Goal: Find specific page/section: Find specific page/section

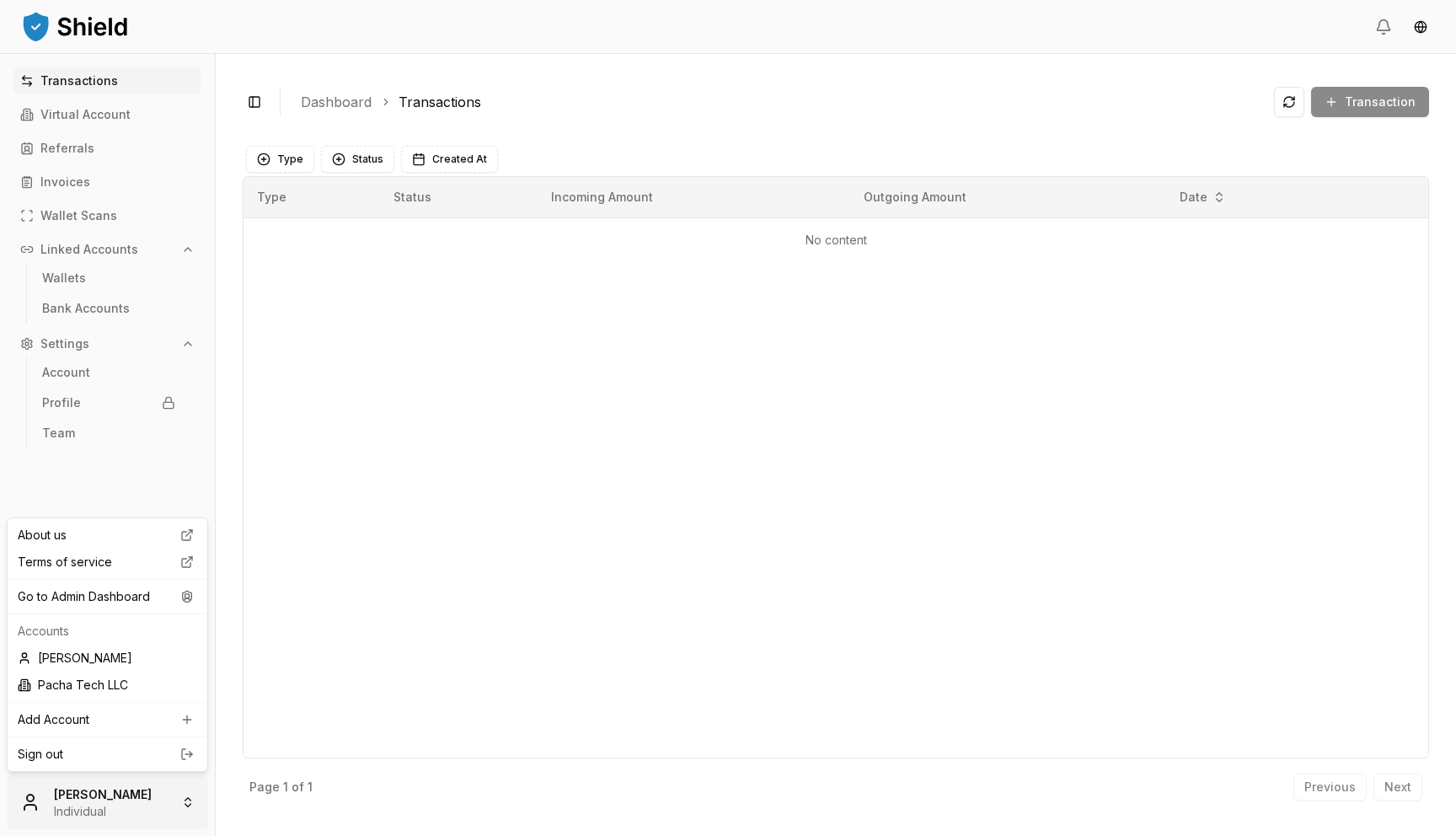
click at [158, 812] on html "Transactions Virtual Account Referrals Invoices Wallet Scans Linked Accounts Wa…" at bounding box center [728, 418] width 1456 height 836
click at [160, 603] on div "Go to Admin Dashboard" at bounding box center [107, 596] width 193 height 27
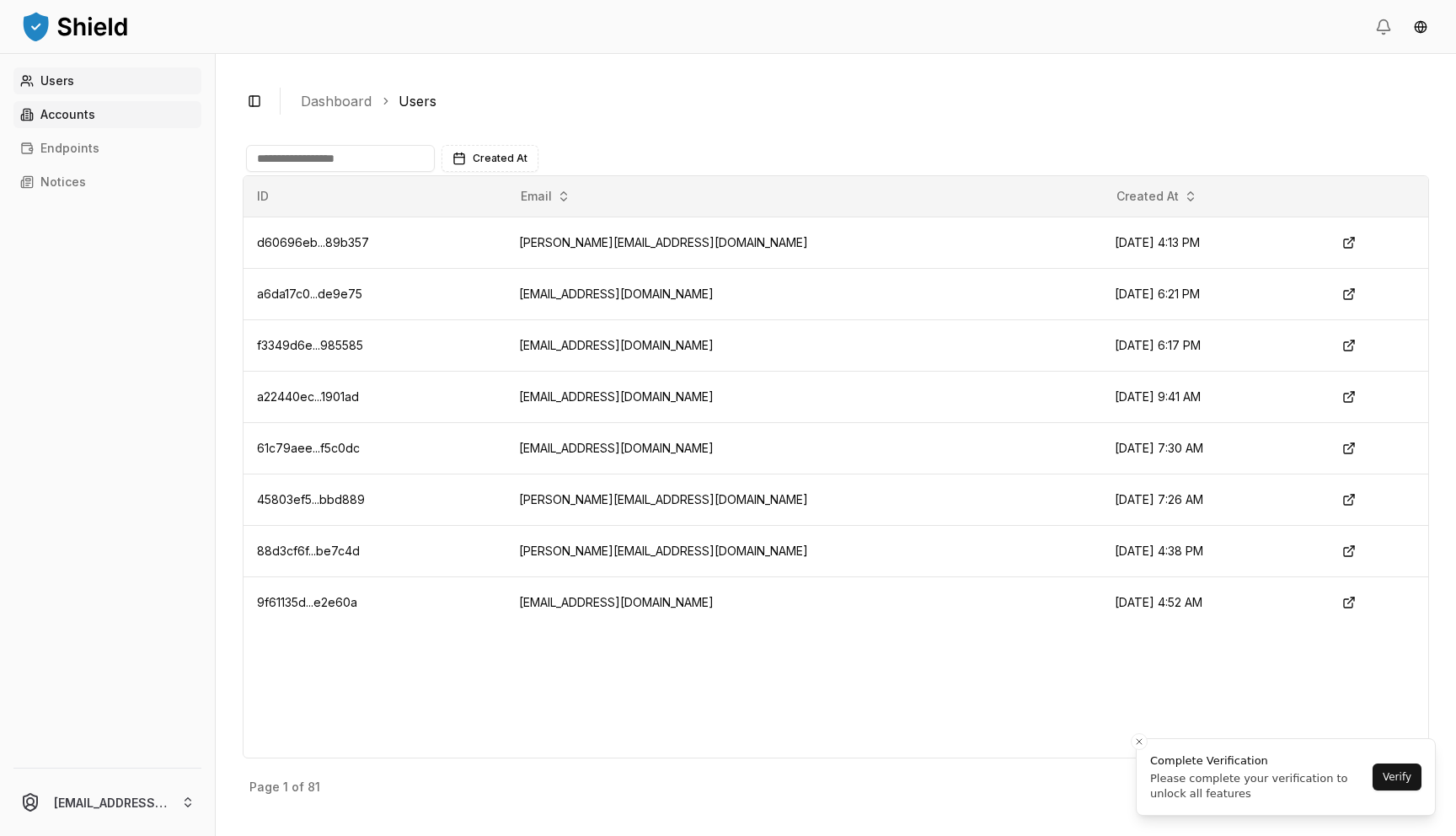
click at [107, 123] on link "Accounts" at bounding box center [107, 114] width 188 height 27
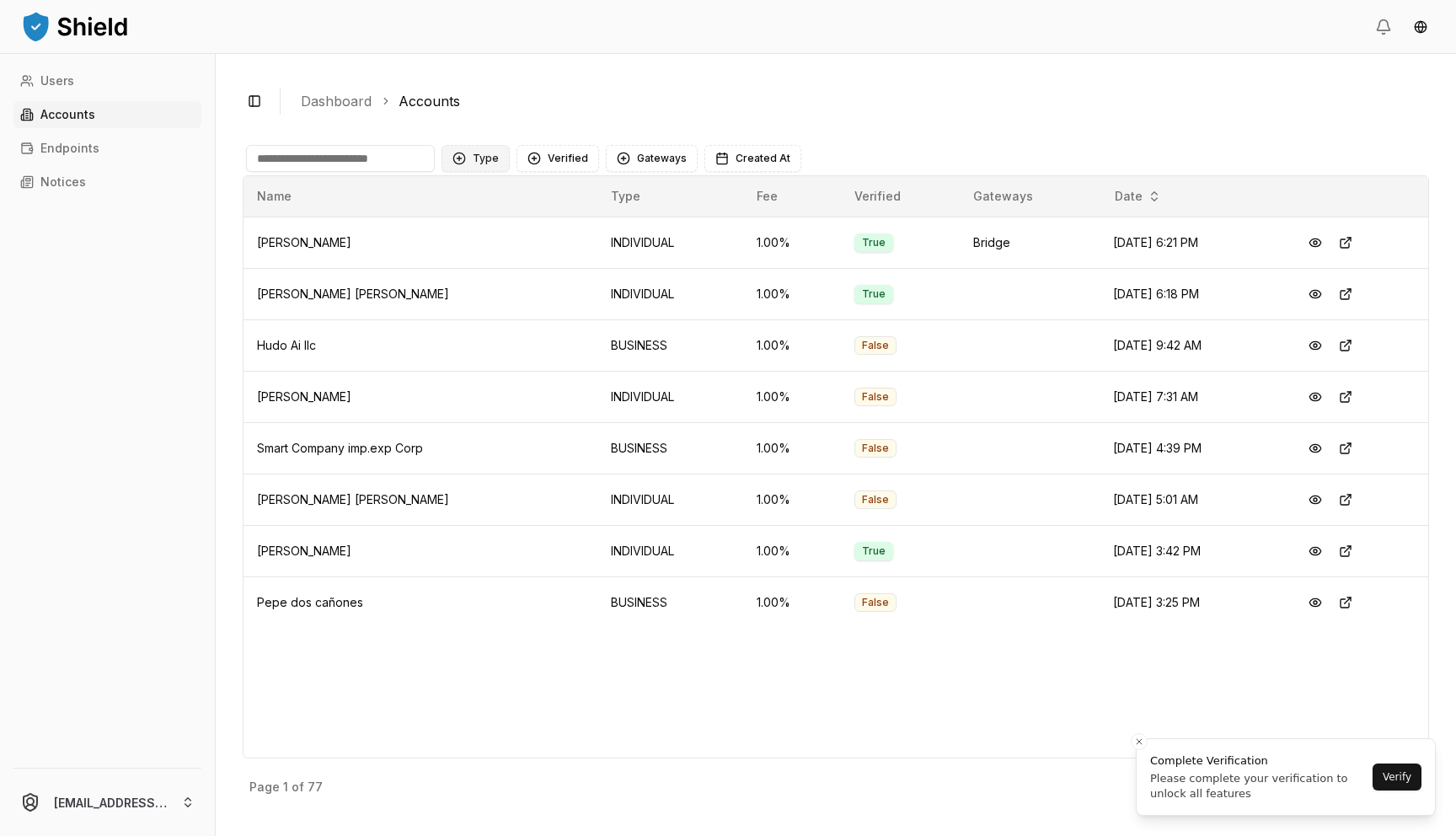
click at [476, 153] on button "Type" at bounding box center [476, 158] width 69 height 27
click at [473, 262] on span "BUSINESS" at bounding box center [502, 254] width 57 height 17
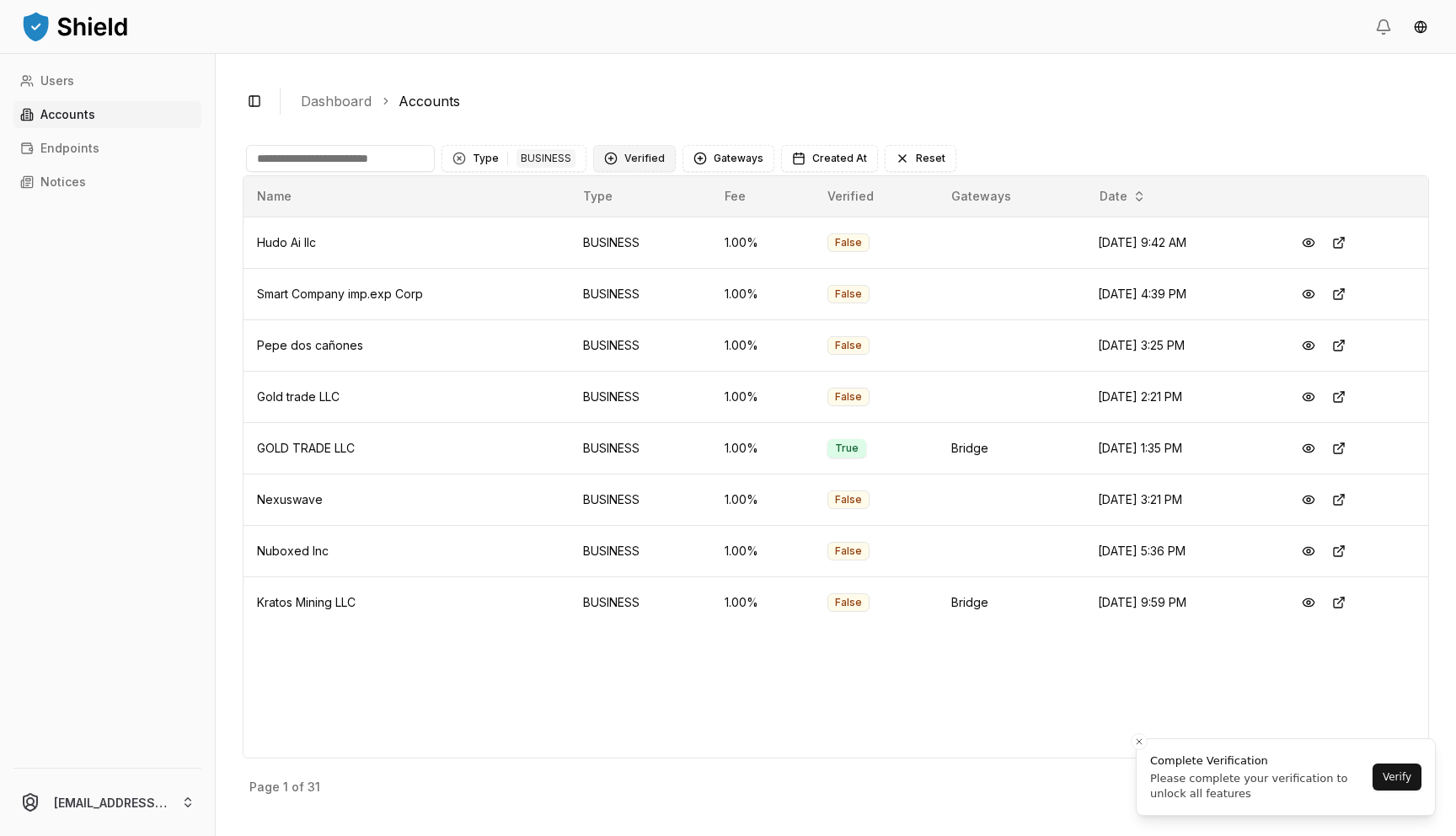
click at [627, 158] on button "Verified" at bounding box center [634, 158] width 82 height 27
click at [574, 98] on ol "Dashboard Accounts" at bounding box center [858, 101] width 1115 height 21
click at [637, 157] on button "Verified" at bounding box center [634, 158] width 82 height 27
click at [634, 225] on span "VERIFIED" at bounding box center [646, 227] width 50 height 17
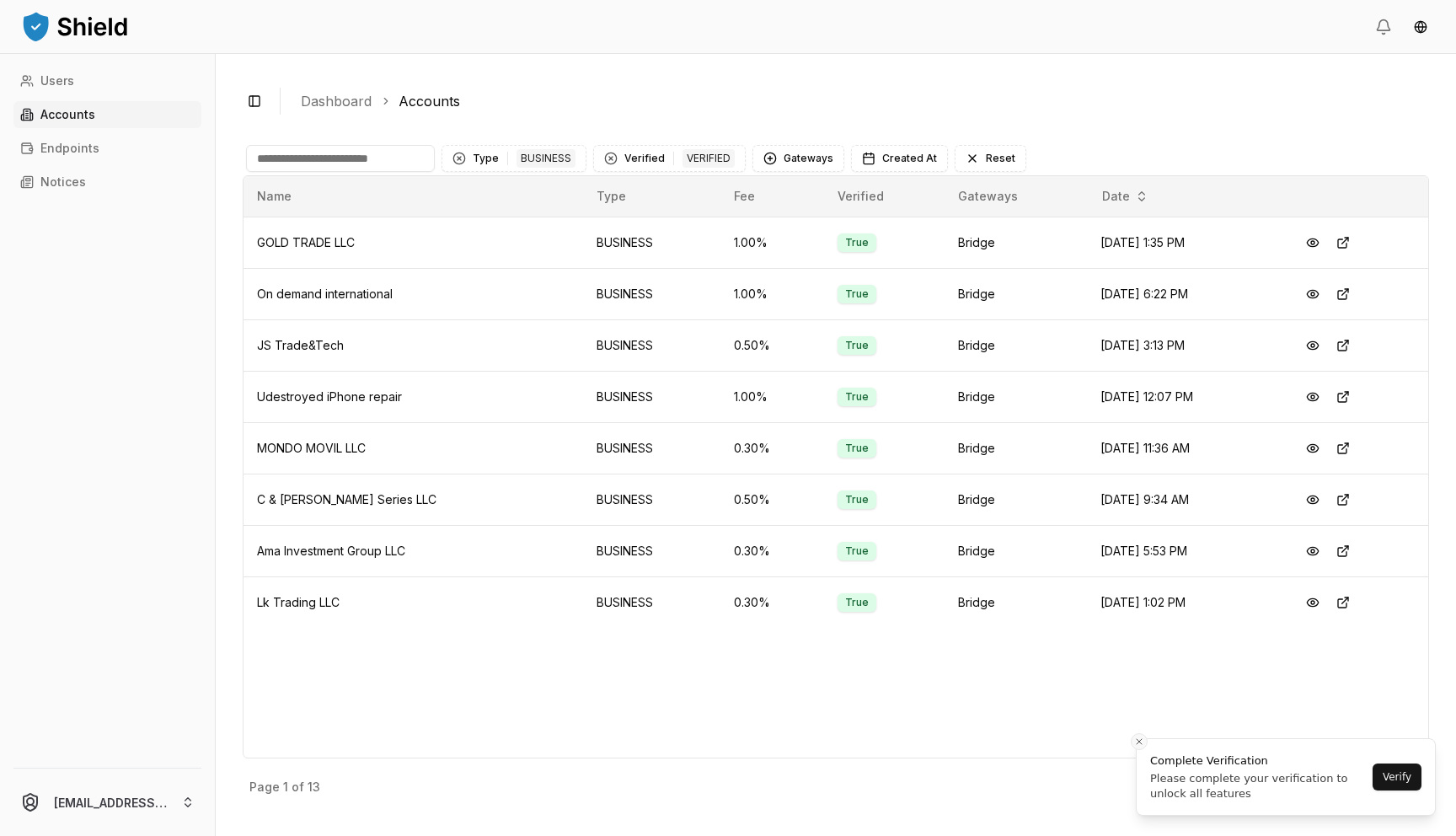
click at [1135, 737] on icon "Close toast" at bounding box center [1139, 742] width 10 height 10
click at [1394, 782] on p "Next" at bounding box center [1397, 788] width 27 height 12
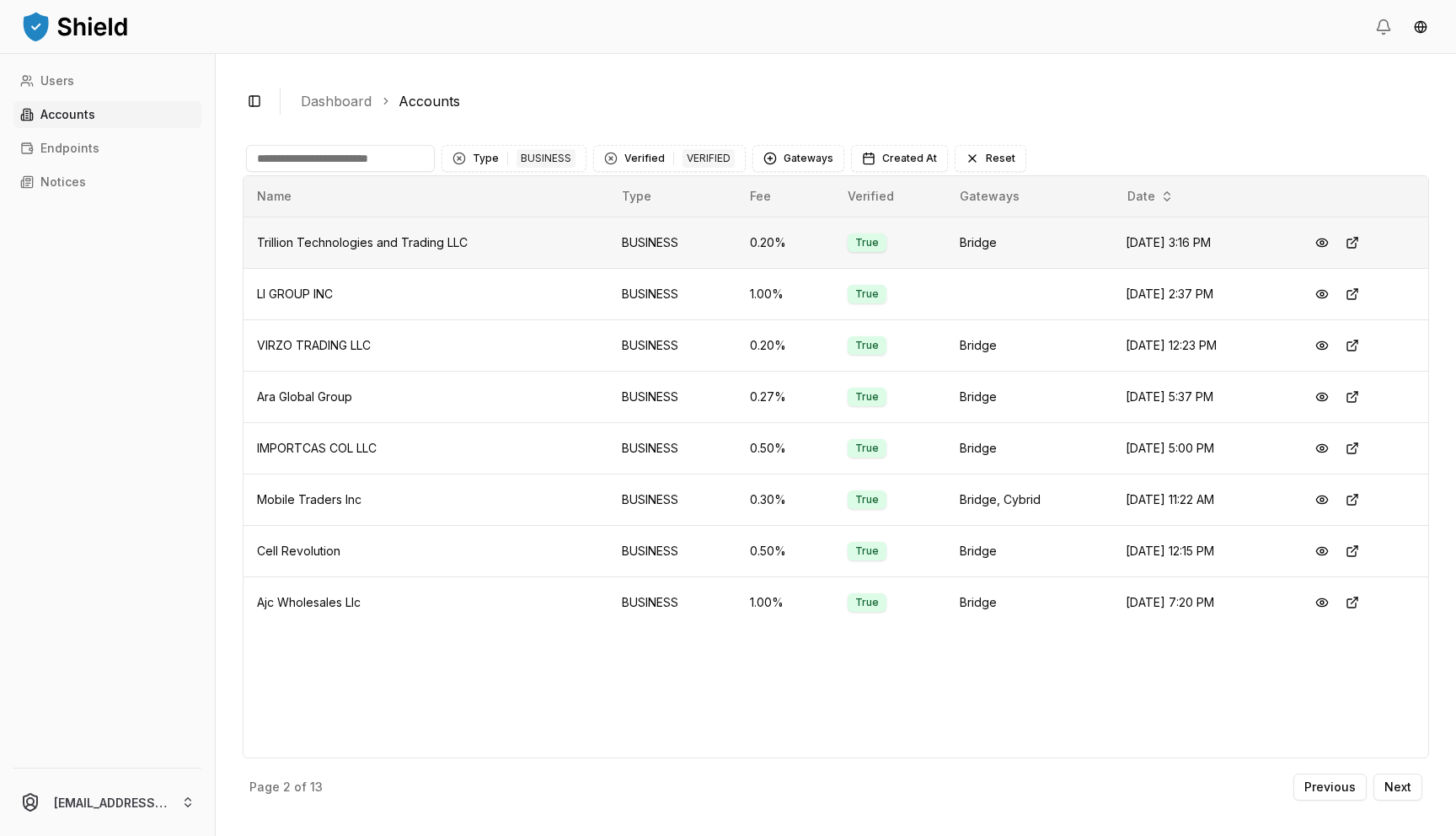
click at [321, 247] on span "Trillion Technologies and Trading LLC" at bounding box center [362, 242] width 211 height 15
click at [1388, 790] on p "Next" at bounding box center [1397, 788] width 27 height 12
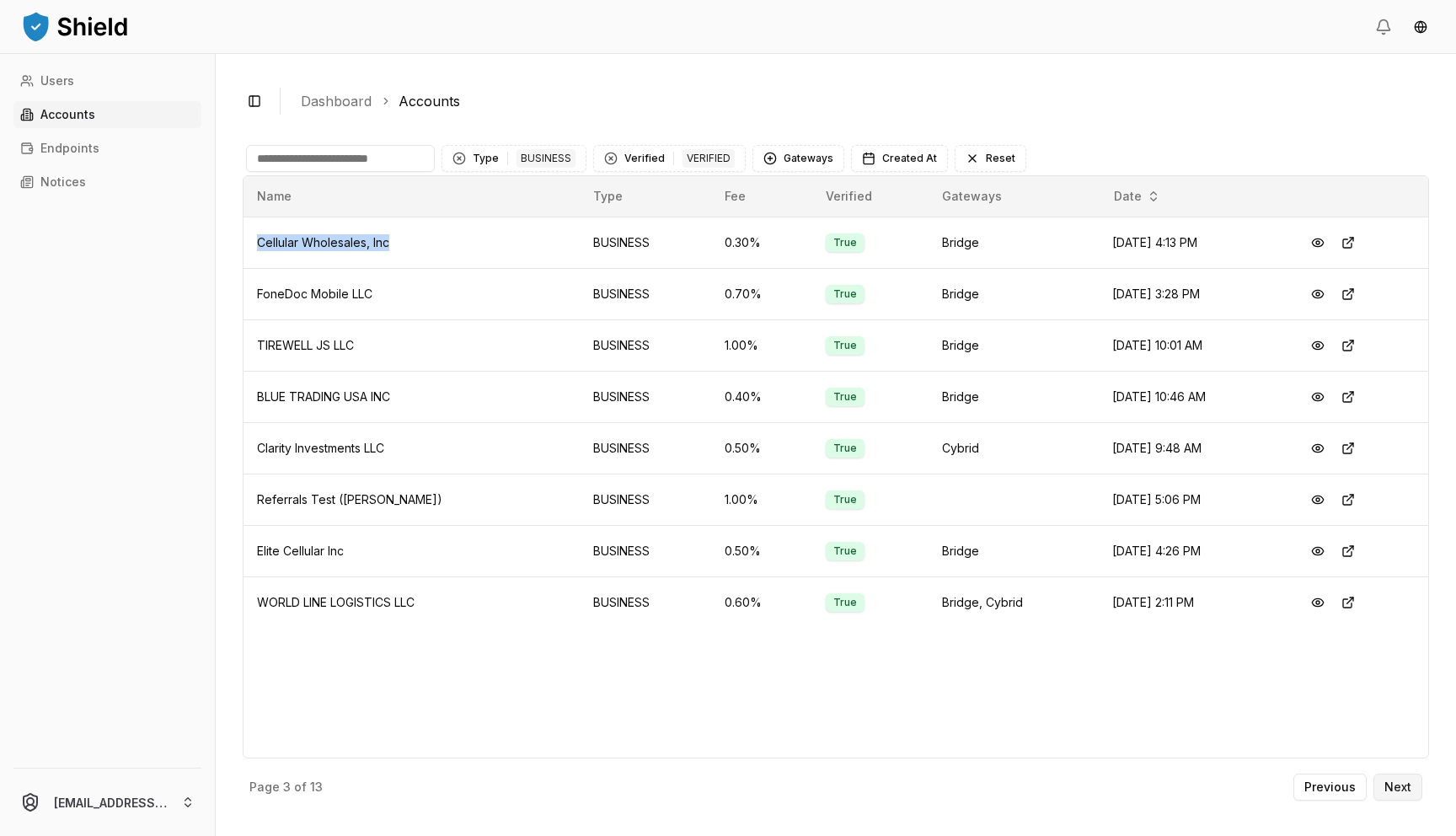
click at [1410, 793] on p "Next" at bounding box center [1397, 788] width 27 height 12
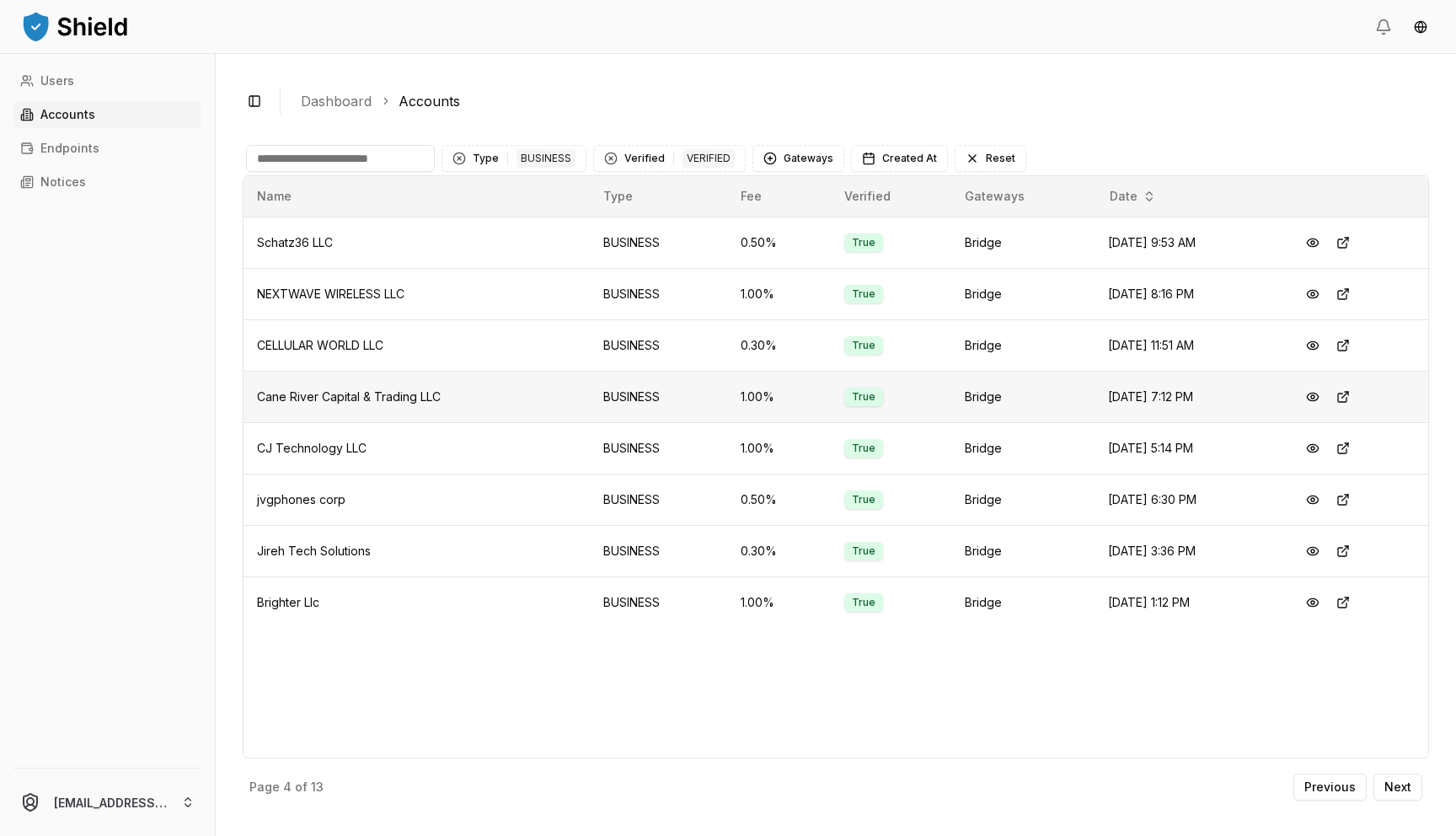
click at [376, 393] on span "Cane River Capital & Trading LLC" at bounding box center [349, 397] width 184 height 15
click at [305, 500] on span "jvgphones corp" at bounding box center [301, 499] width 88 height 15
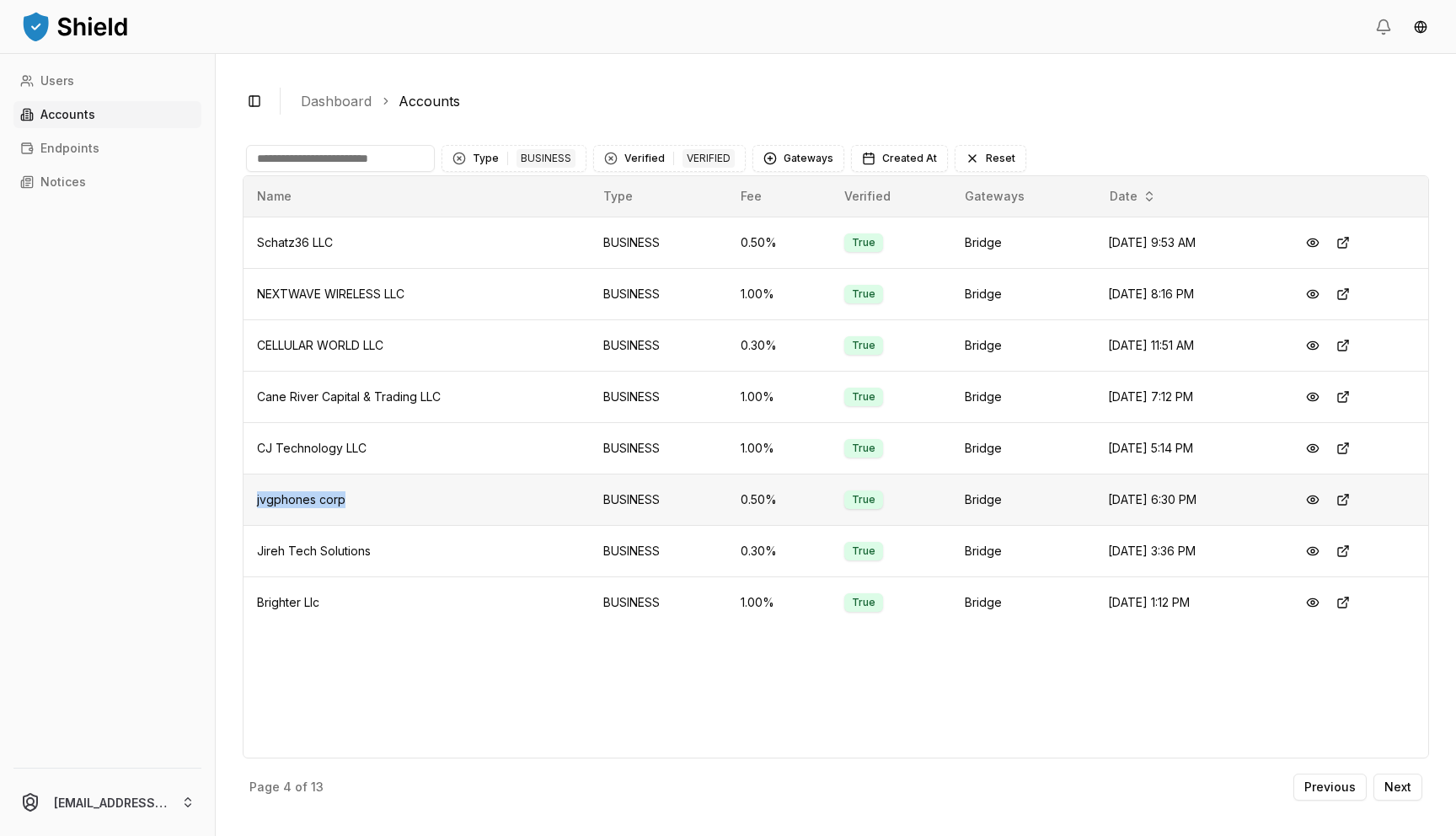
click at [305, 500] on span "jvgphones corp" at bounding box center [301, 499] width 88 height 15
click at [1388, 798] on button "Next" at bounding box center [1398, 787] width 49 height 27
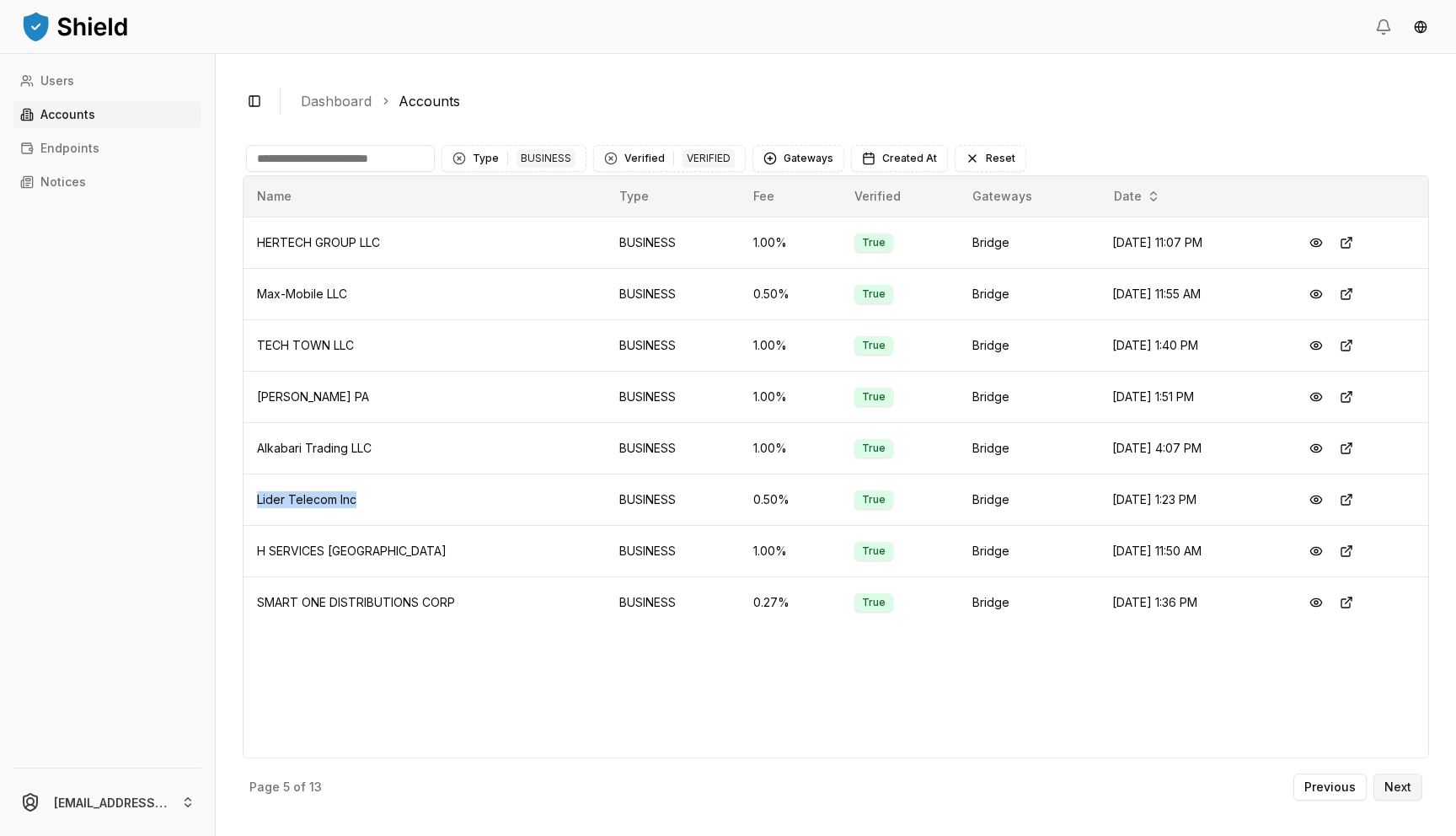
click at [1394, 789] on p "Next" at bounding box center [1397, 788] width 27 height 12
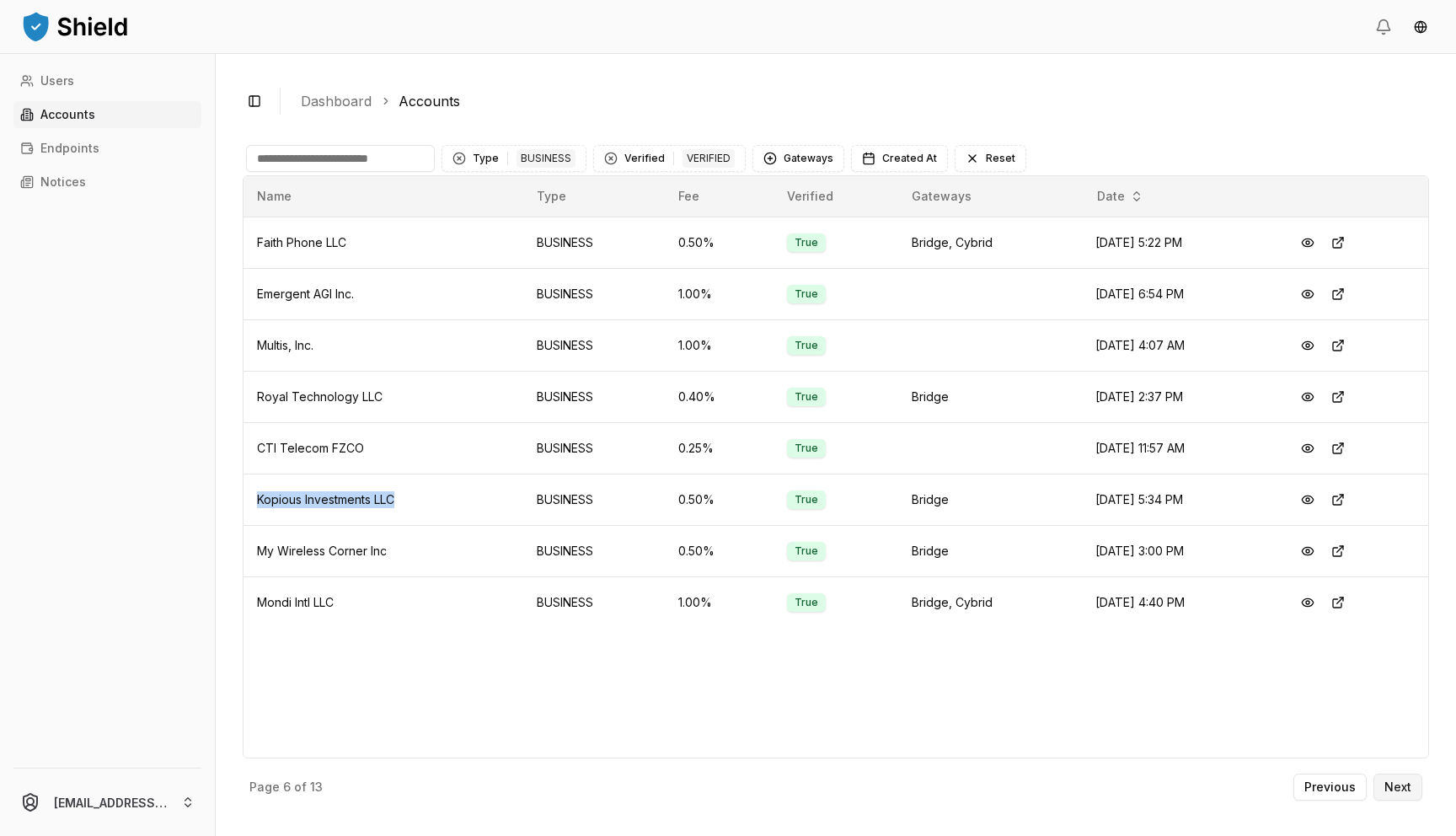
click at [1397, 782] on p "Next" at bounding box center [1397, 788] width 27 height 12
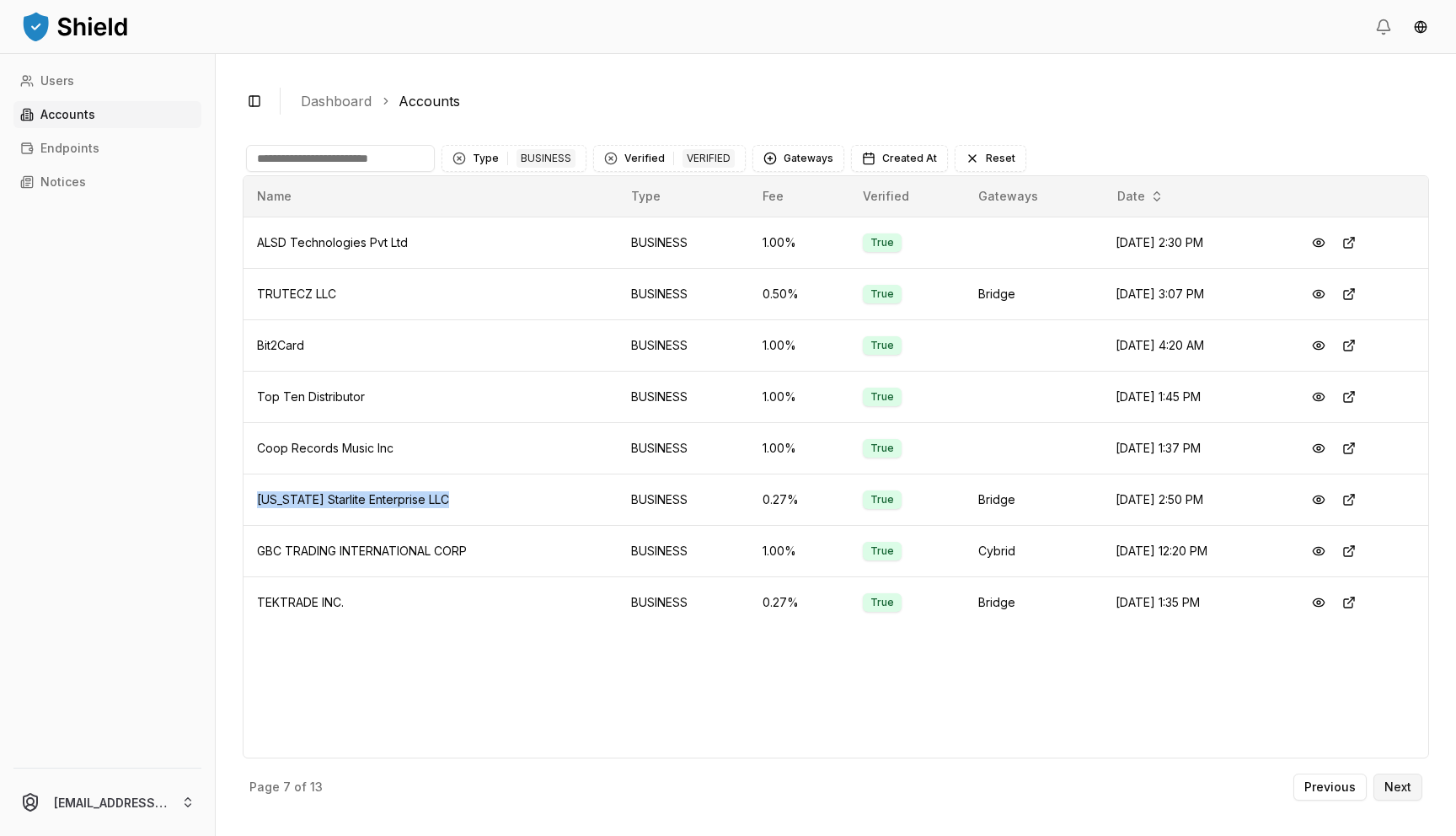
click at [1415, 792] on button "Next" at bounding box center [1398, 787] width 49 height 27
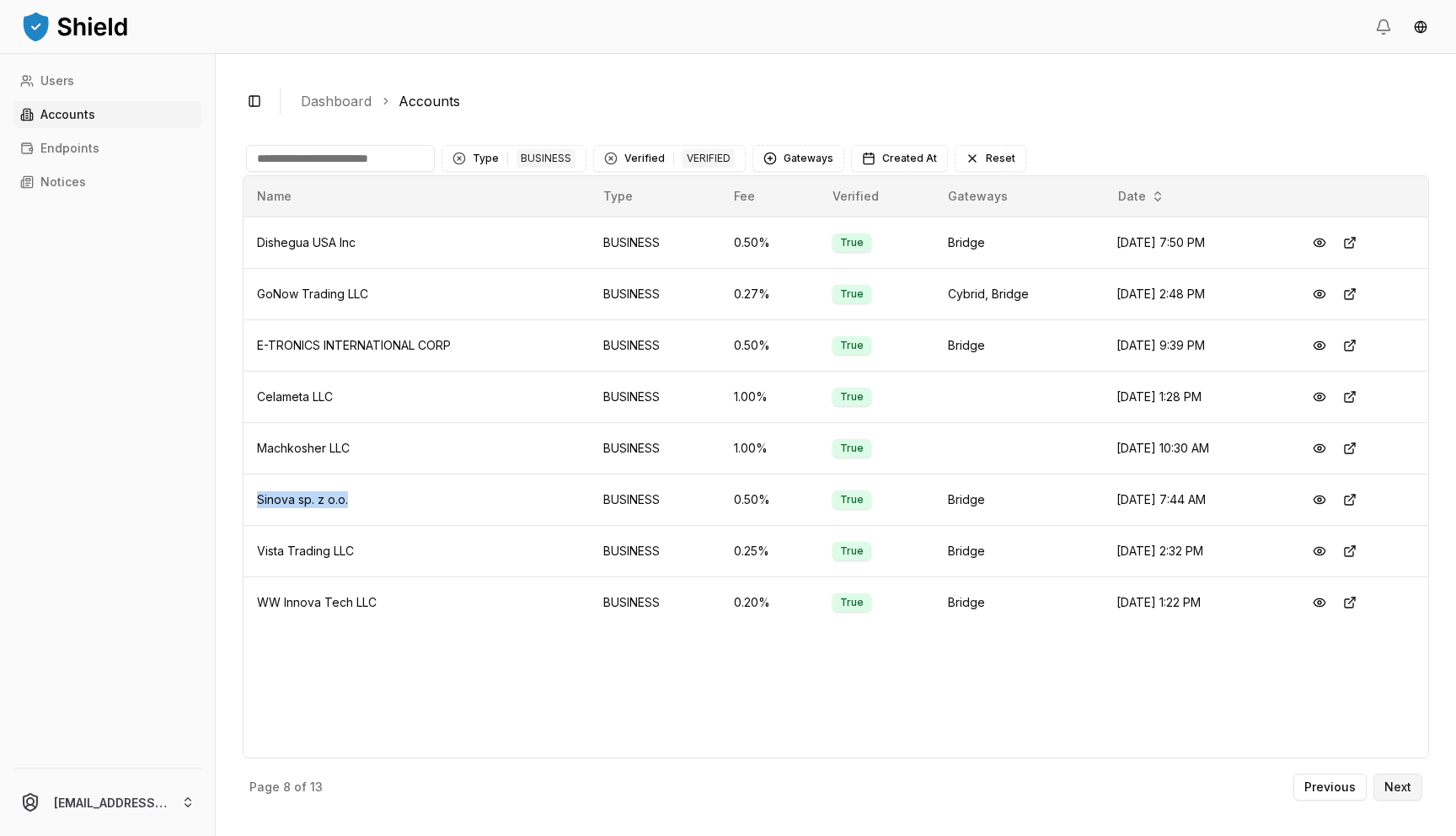
click at [1403, 782] on p "Next" at bounding box center [1397, 788] width 27 height 12
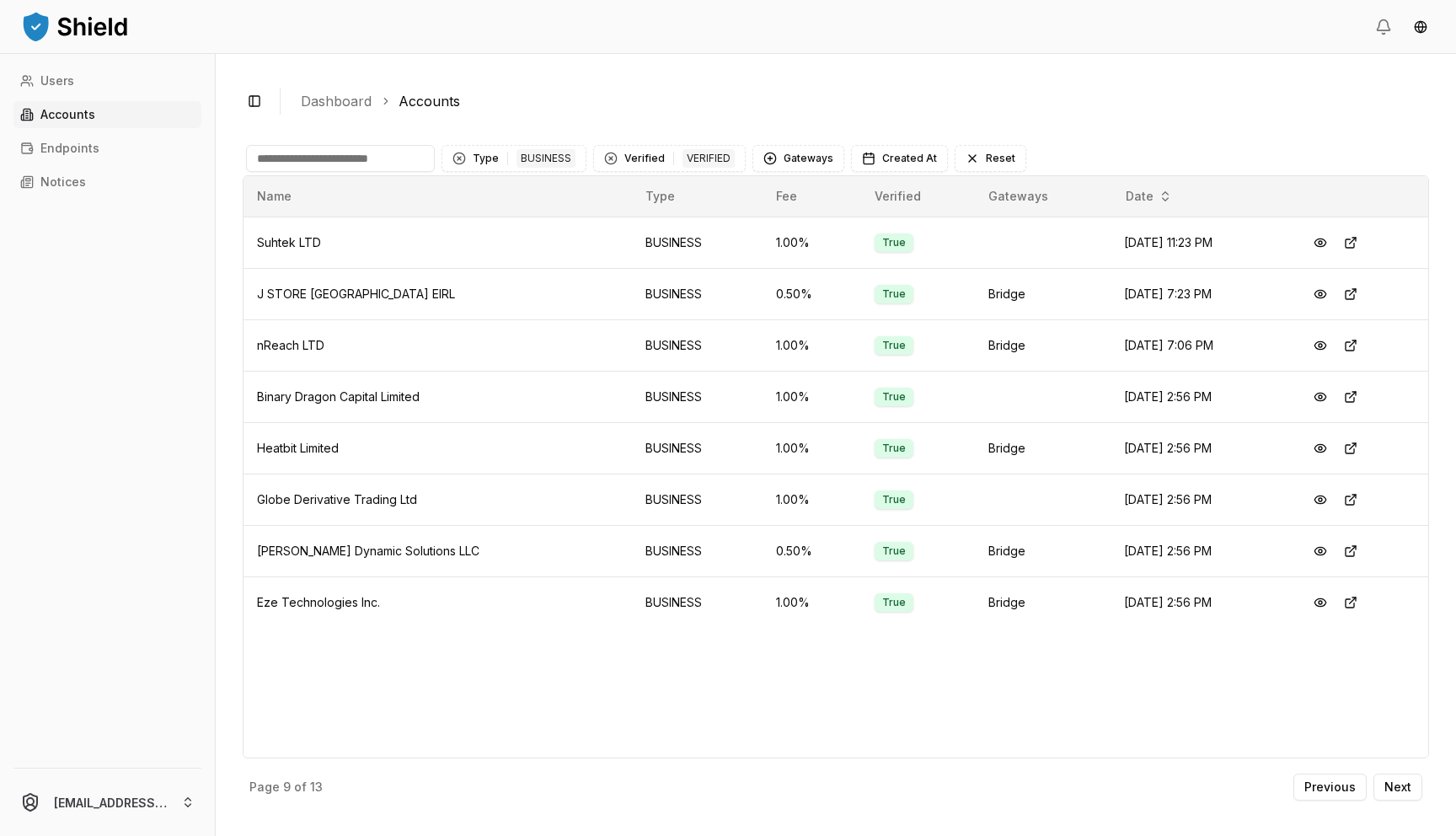
click at [209, 553] on div "Users Accounts Endpoints Notices" at bounding box center [107, 408] width 215 height 681
click at [1398, 791] on p "Next" at bounding box center [1397, 788] width 27 height 12
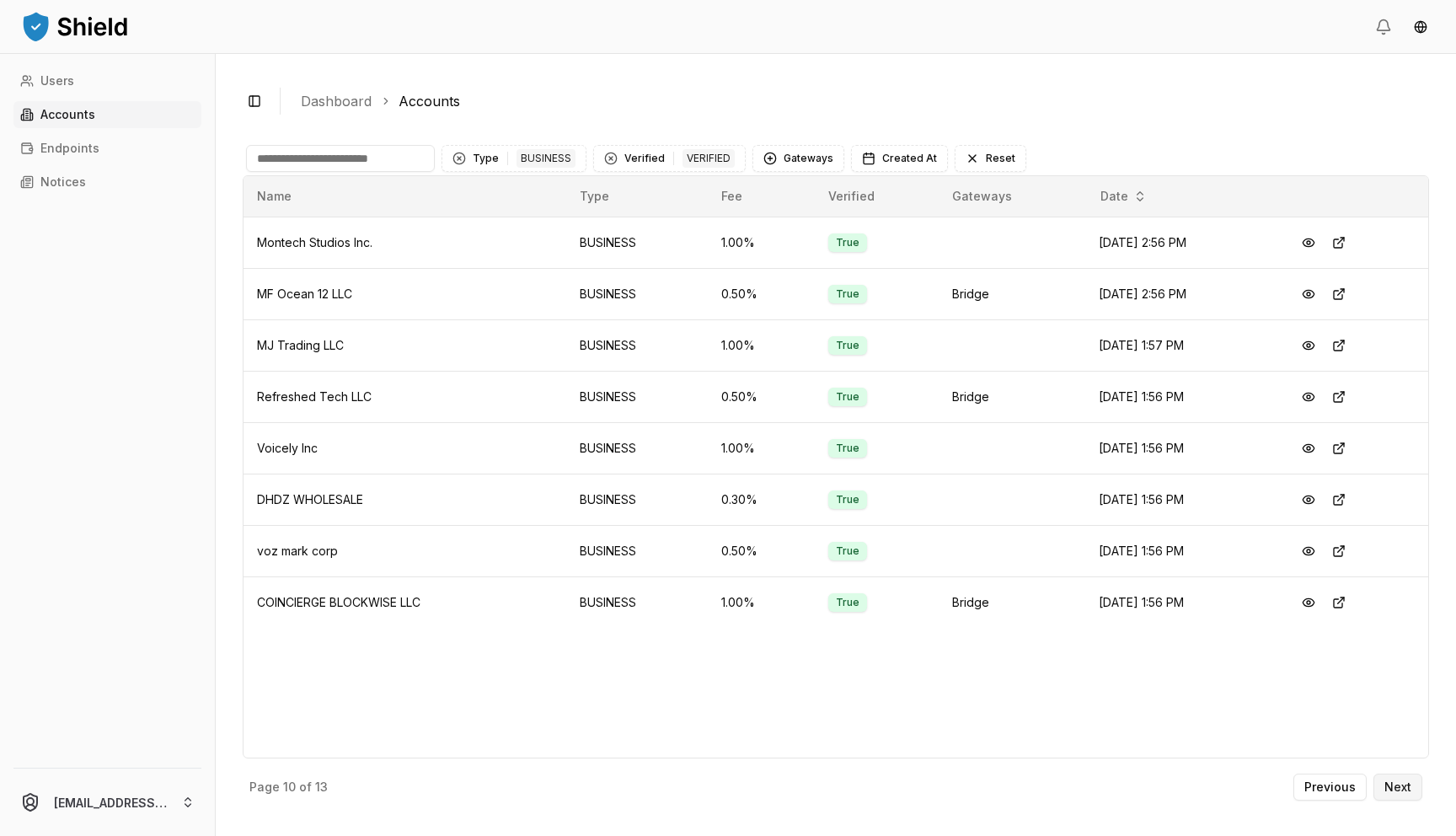
click at [1402, 778] on button "Next" at bounding box center [1398, 787] width 49 height 27
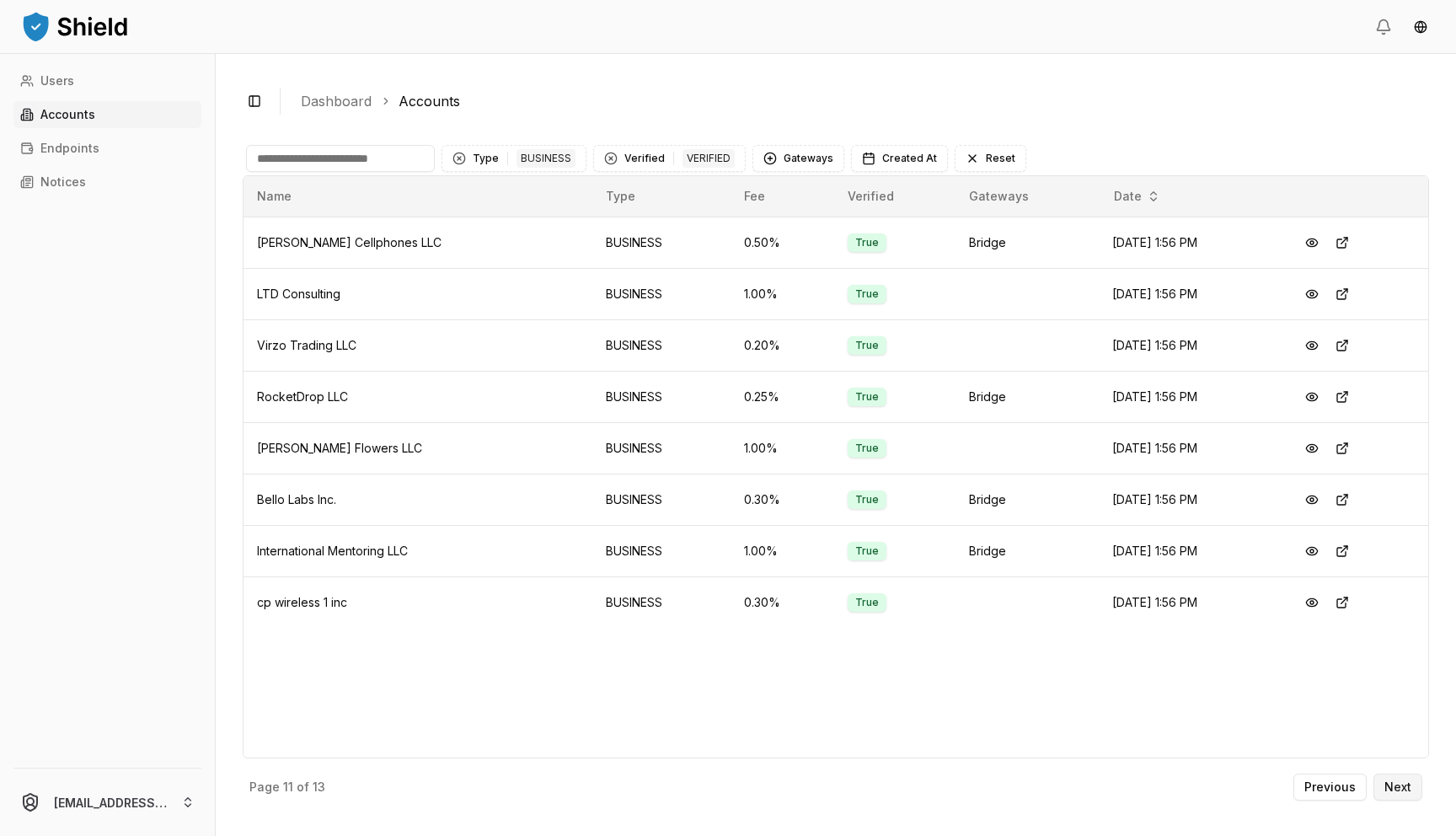
click at [1413, 789] on button "Next" at bounding box center [1398, 787] width 49 height 27
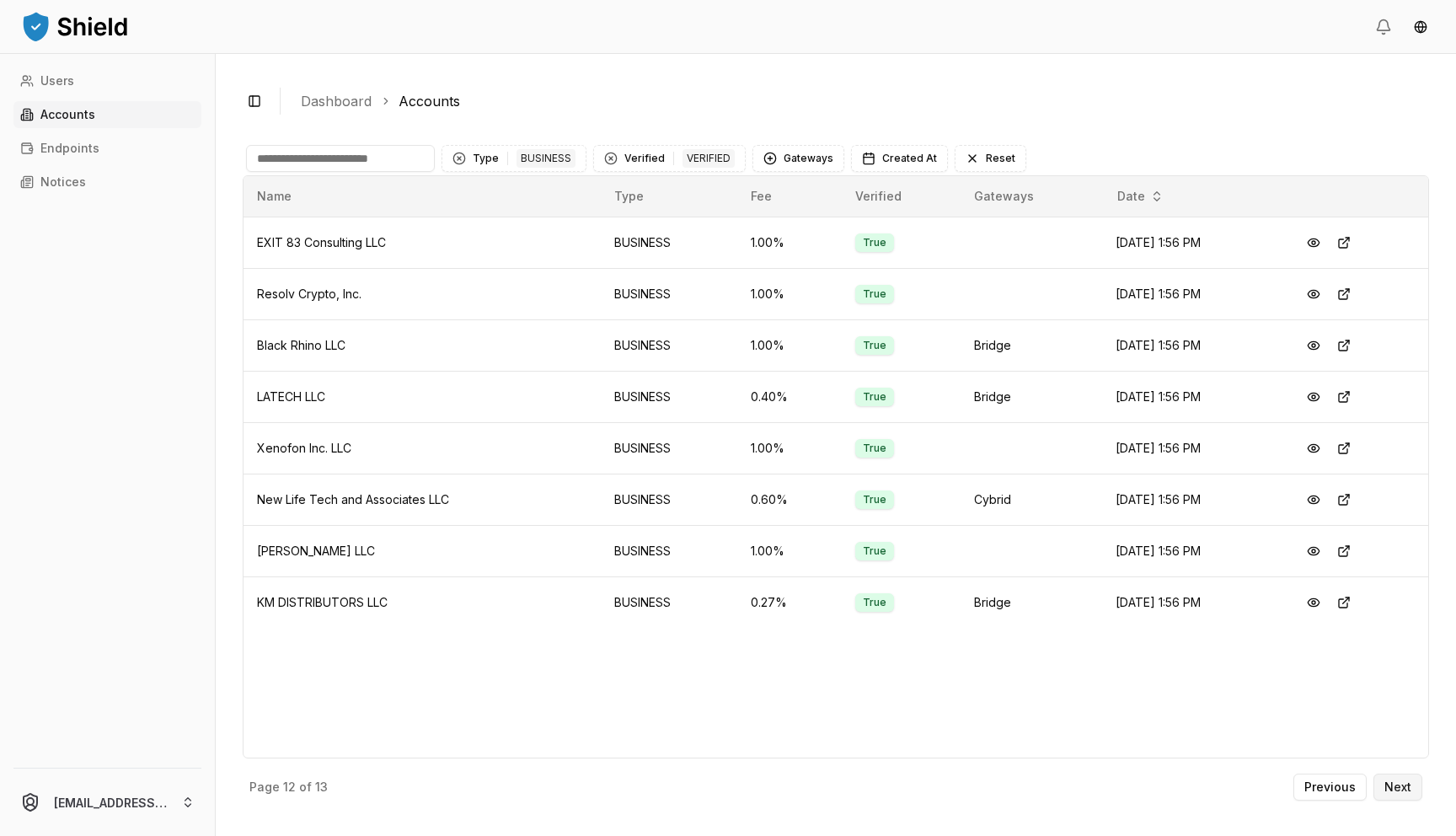
click at [1413, 795] on button "Next" at bounding box center [1398, 787] width 49 height 27
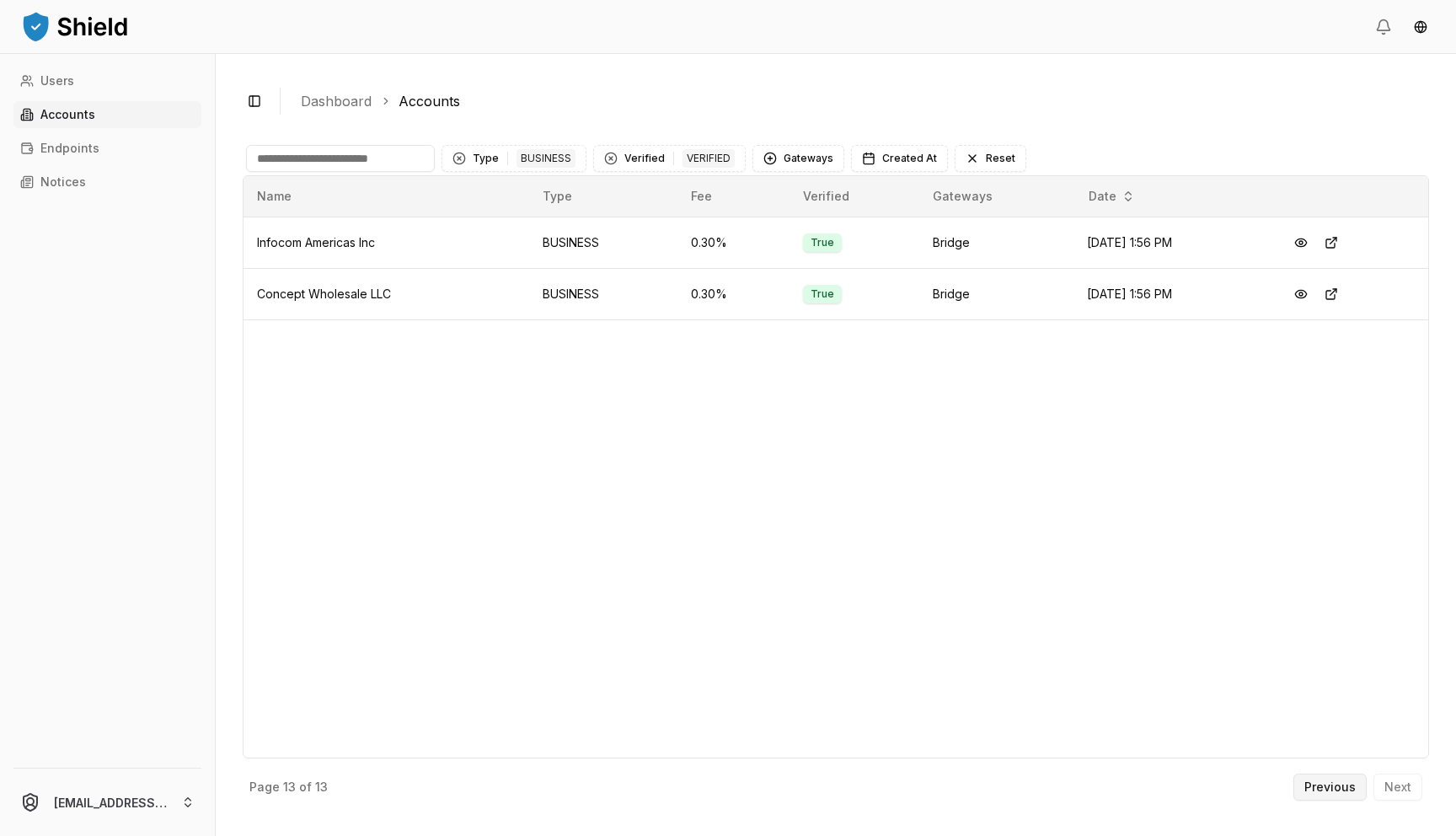
click at [1327, 778] on button "Previous" at bounding box center [1329, 787] width 74 height 27
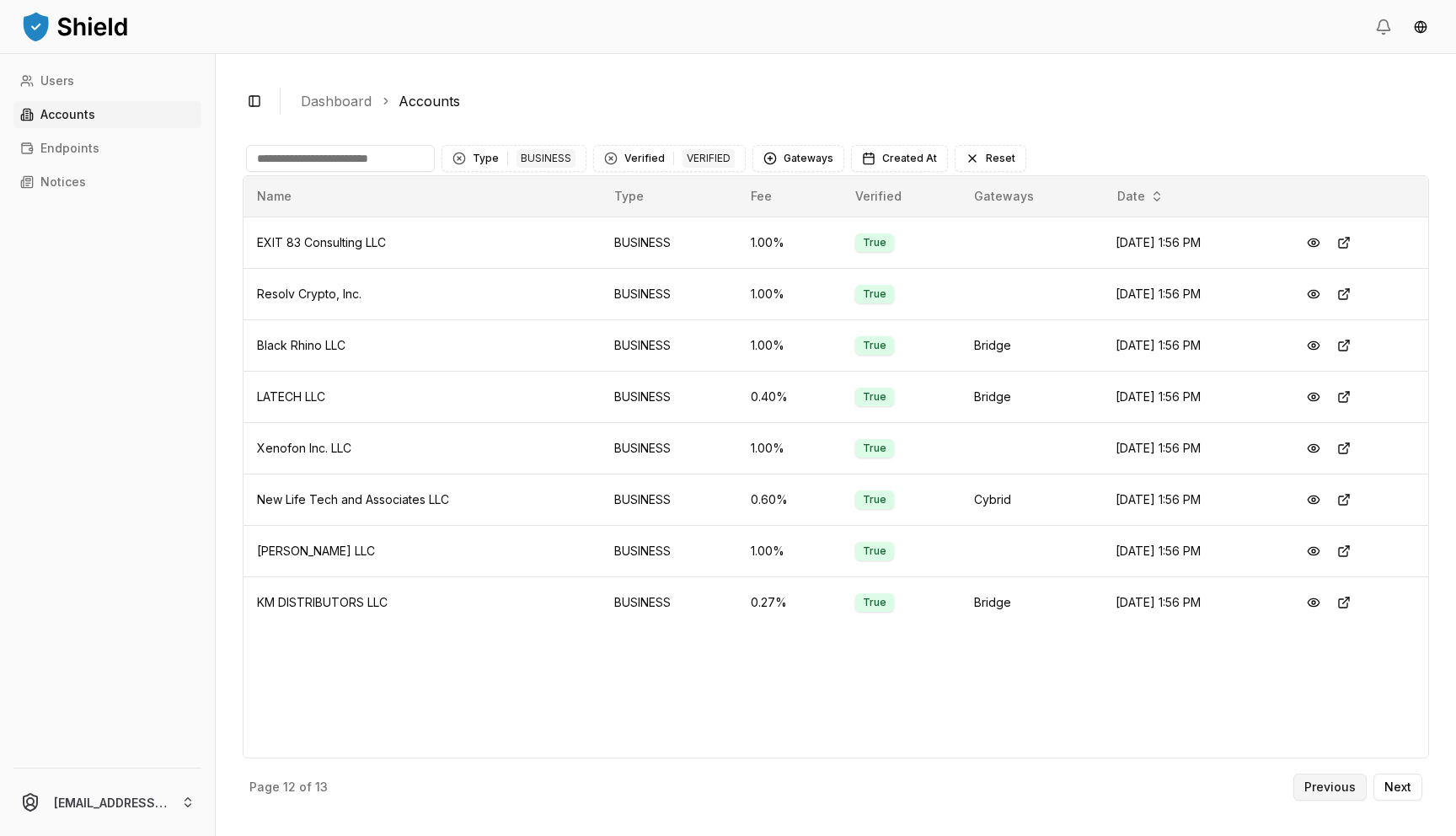
click at [1327, 778] on button "Previous" at bounding box center [1329, 787] width 74 height 27
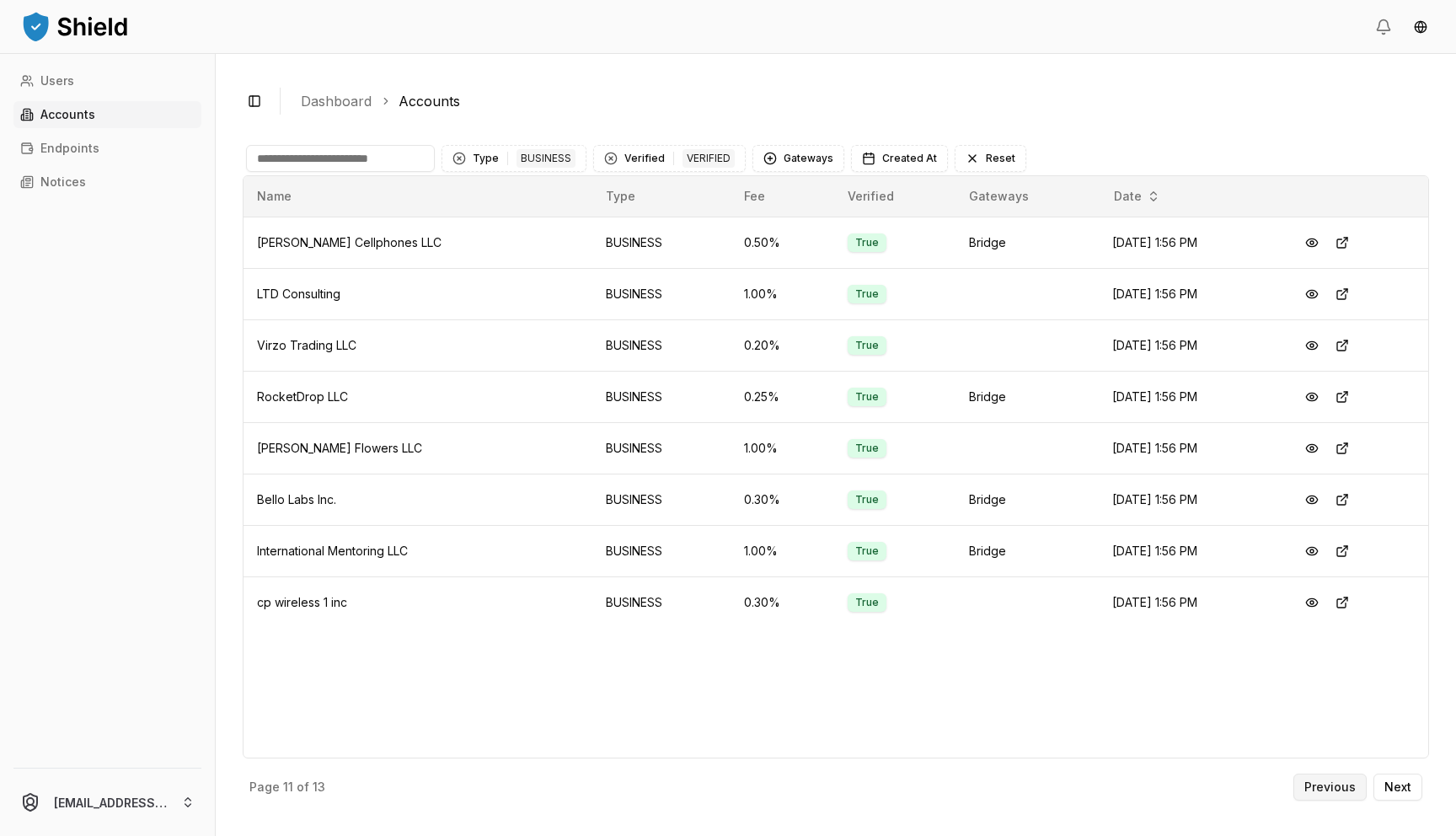
click at [1327, 777] on button "Previous" at bounding box center [1329, 787] width 74 height 27
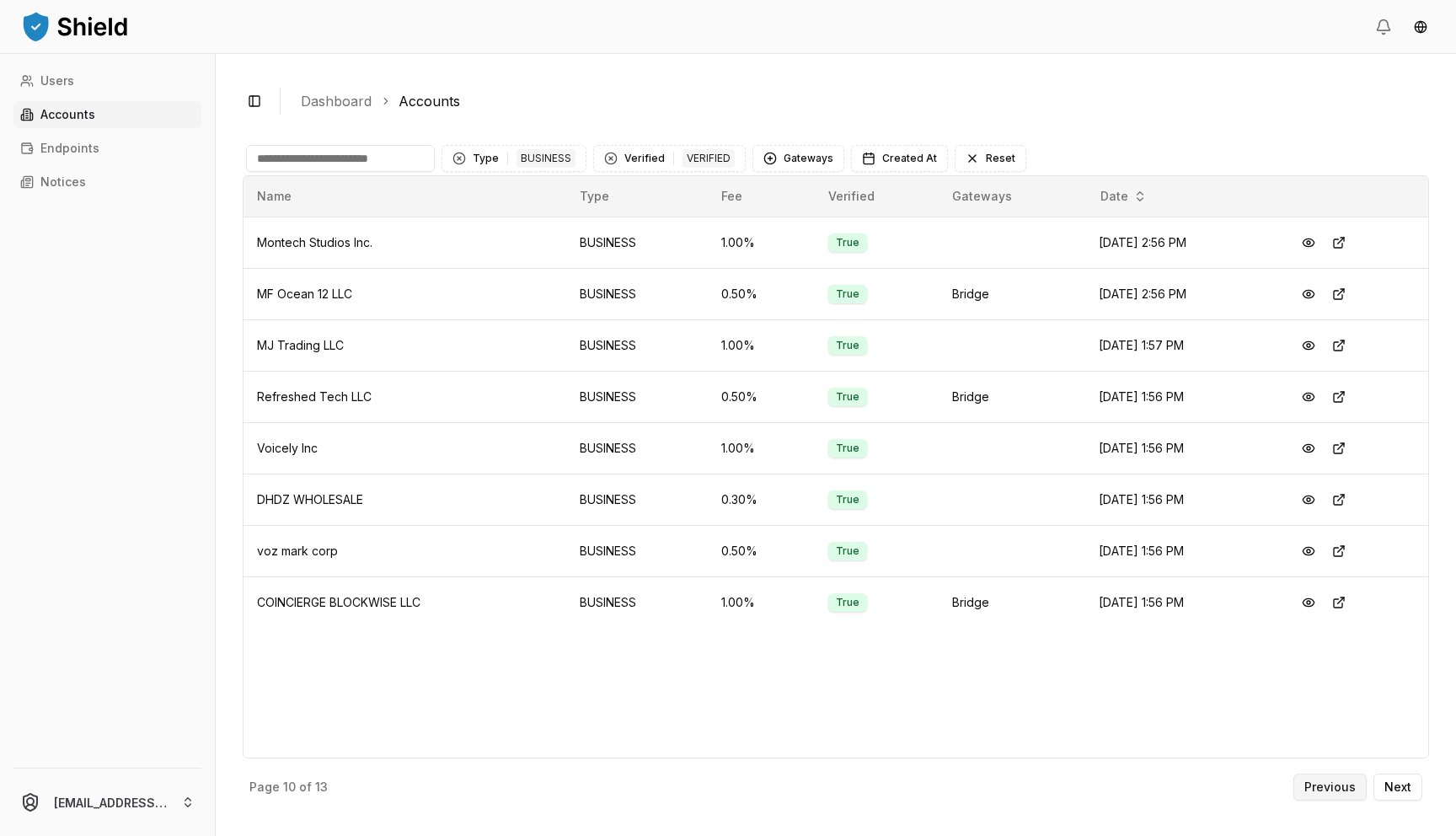
click at [1328, 789] on p "Previous" at bounding box center [1330, 788] width 51 height 12
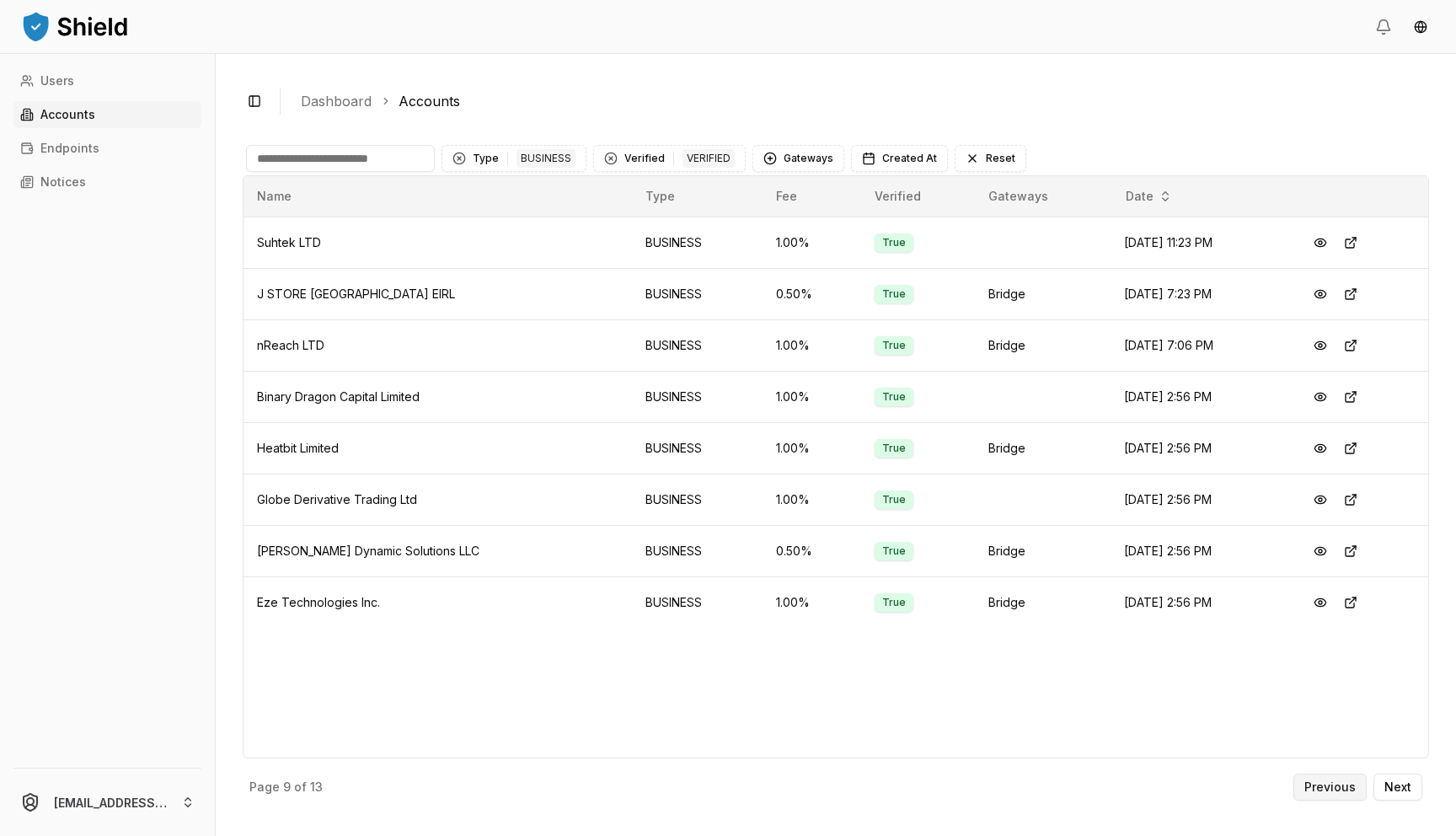
click at [1332, 784] on p "Previous" at bounding box center [1330, 788] width 51 height 12
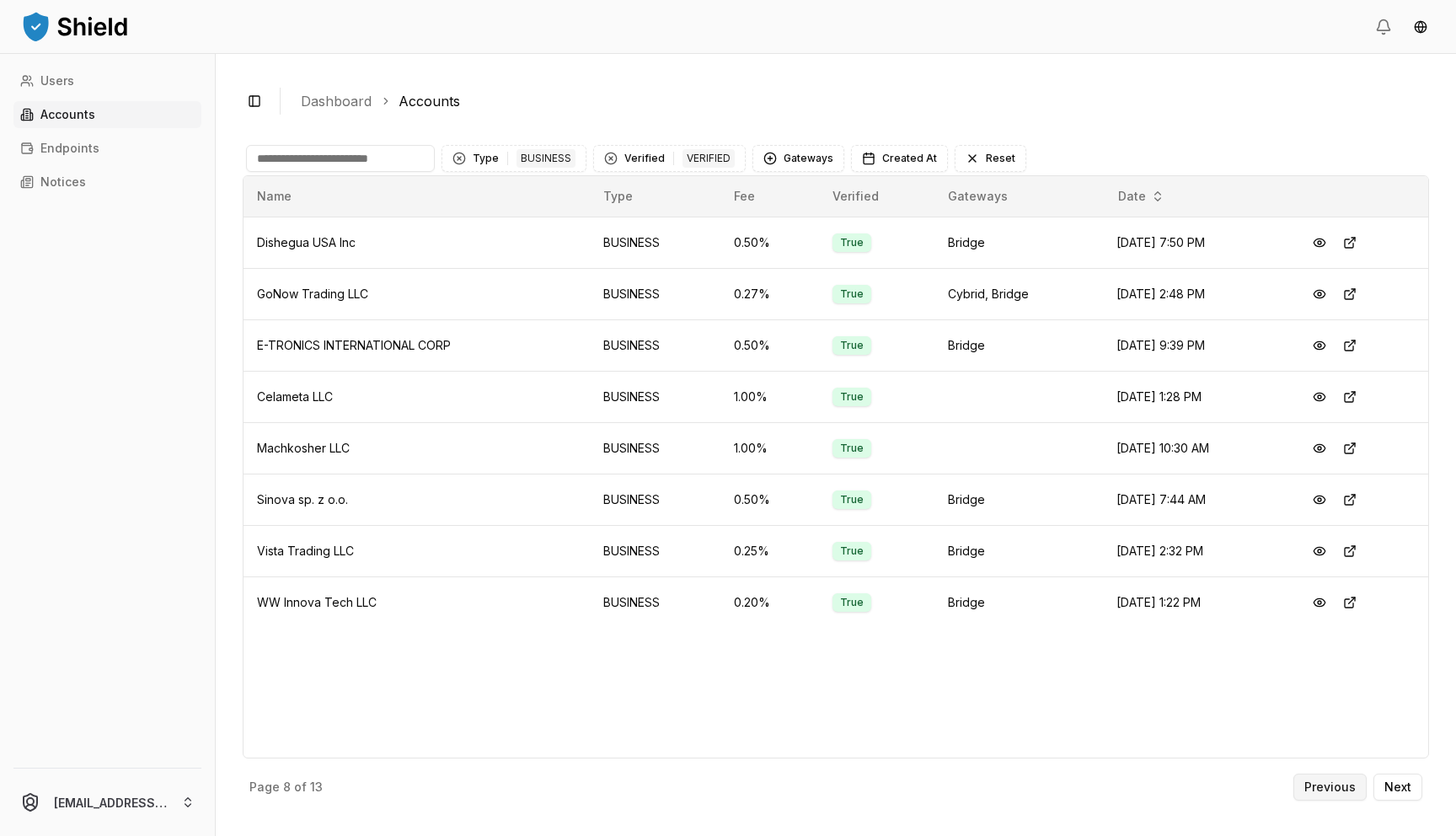
click at [1331, 784] on p "Previous" at bounding box center [1330, 788] width 51 height 12
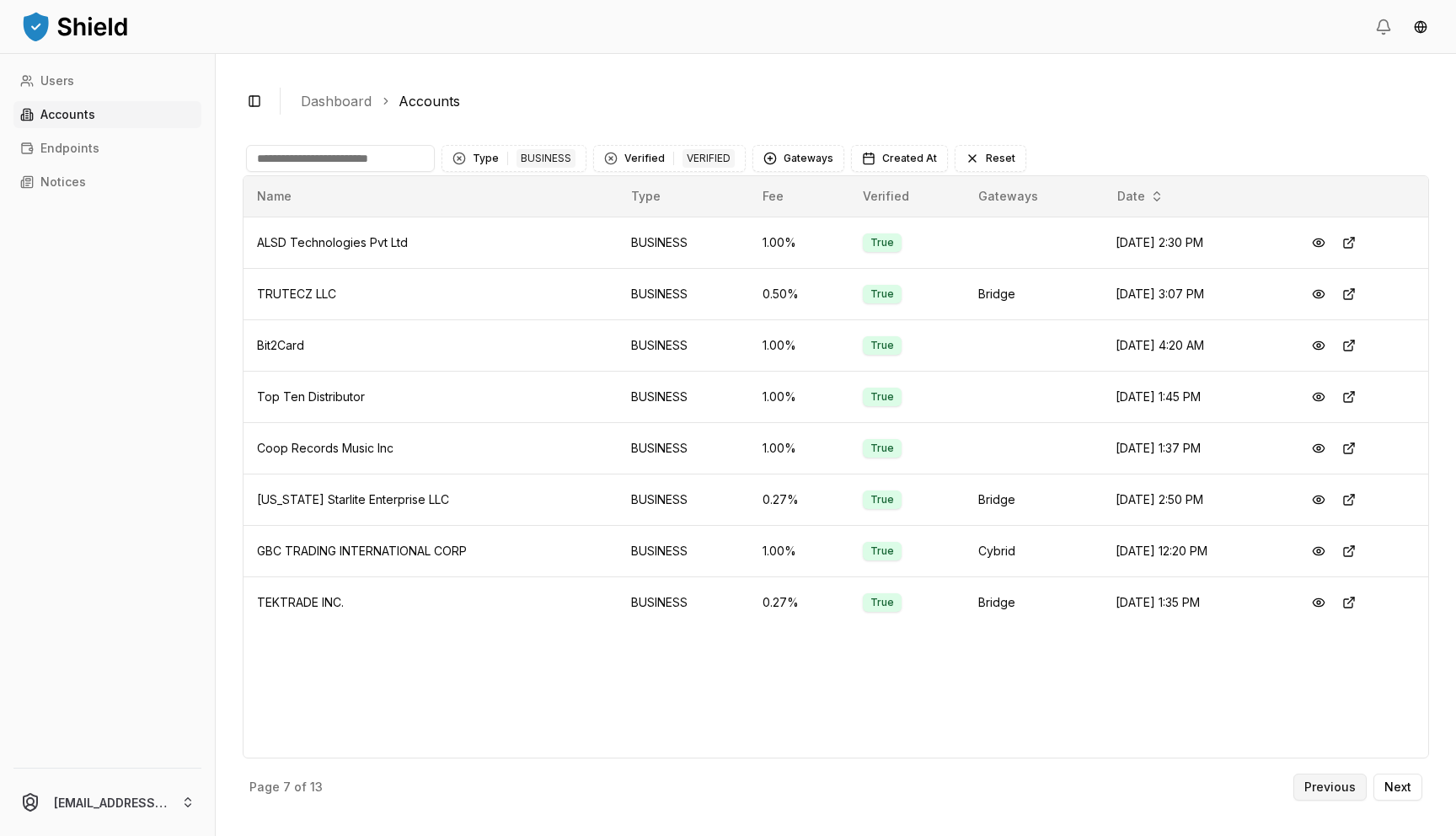
click at [1320, 793] on p "Previous" at bounding box center [1330, 788] width 51 height 12
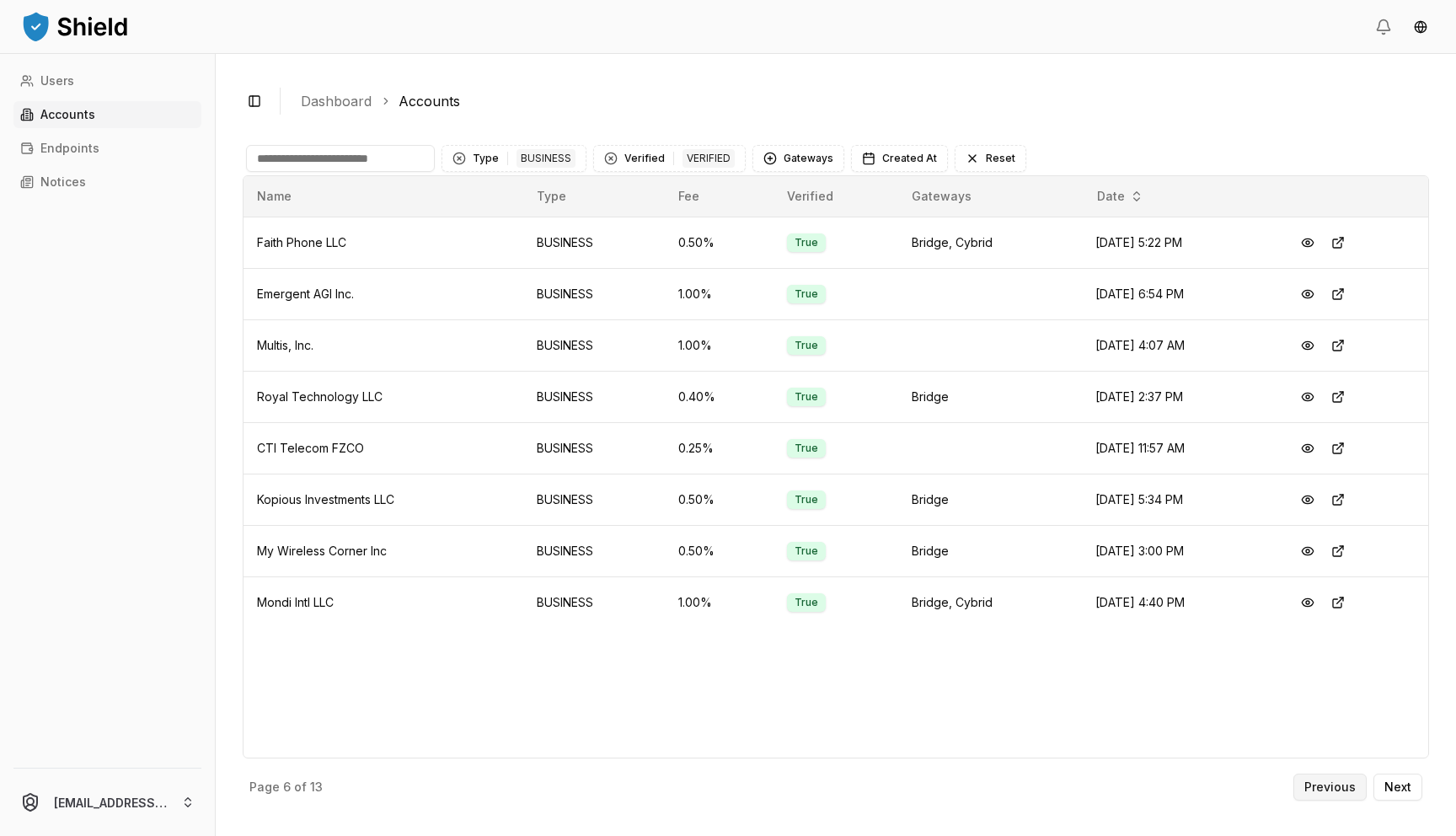
click at [1303, 782] on button "Previous" at bounding box center [1329, 787] width 74 height 27
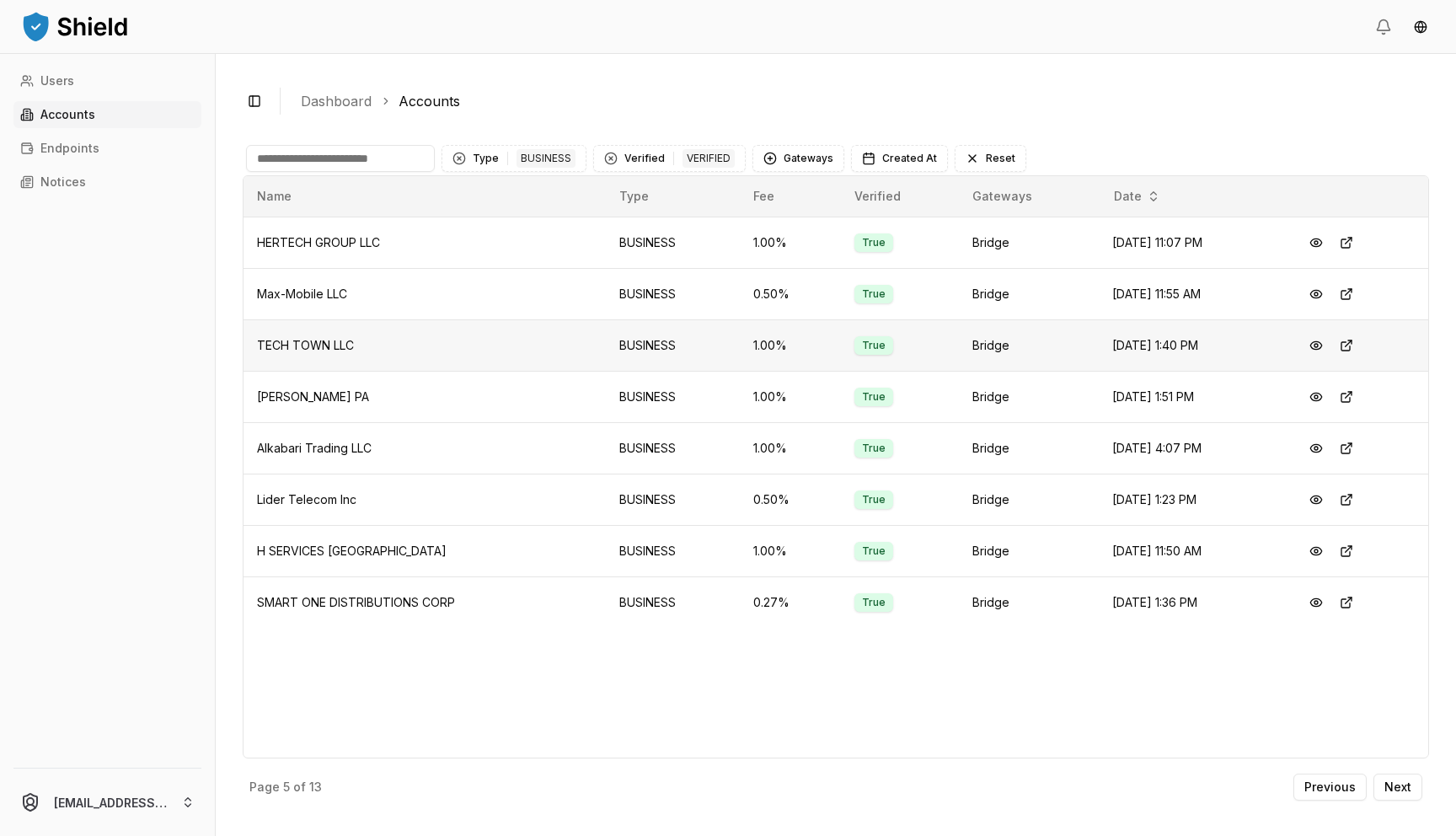
click at [334, 348] on span "TECH TOWN LLC" at bounding box center [305, 345] width 97 height 15
click at [1314, 787] on p "Previous" at bounding box center [1330, 788] width 51 height 12
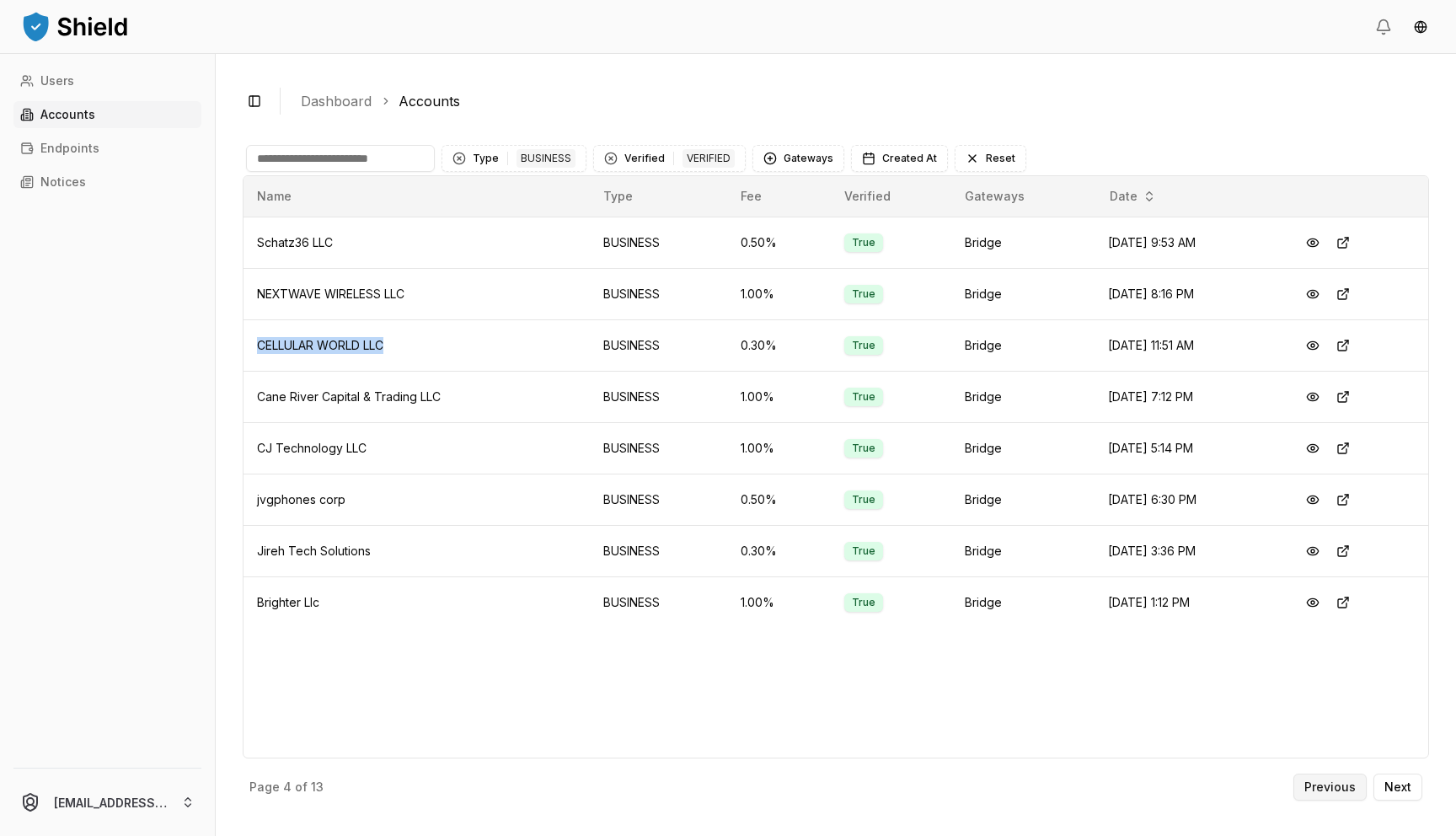
click at [1314, 786] on p "Previous" at bounding box center [1330, 788] width 51 height 12
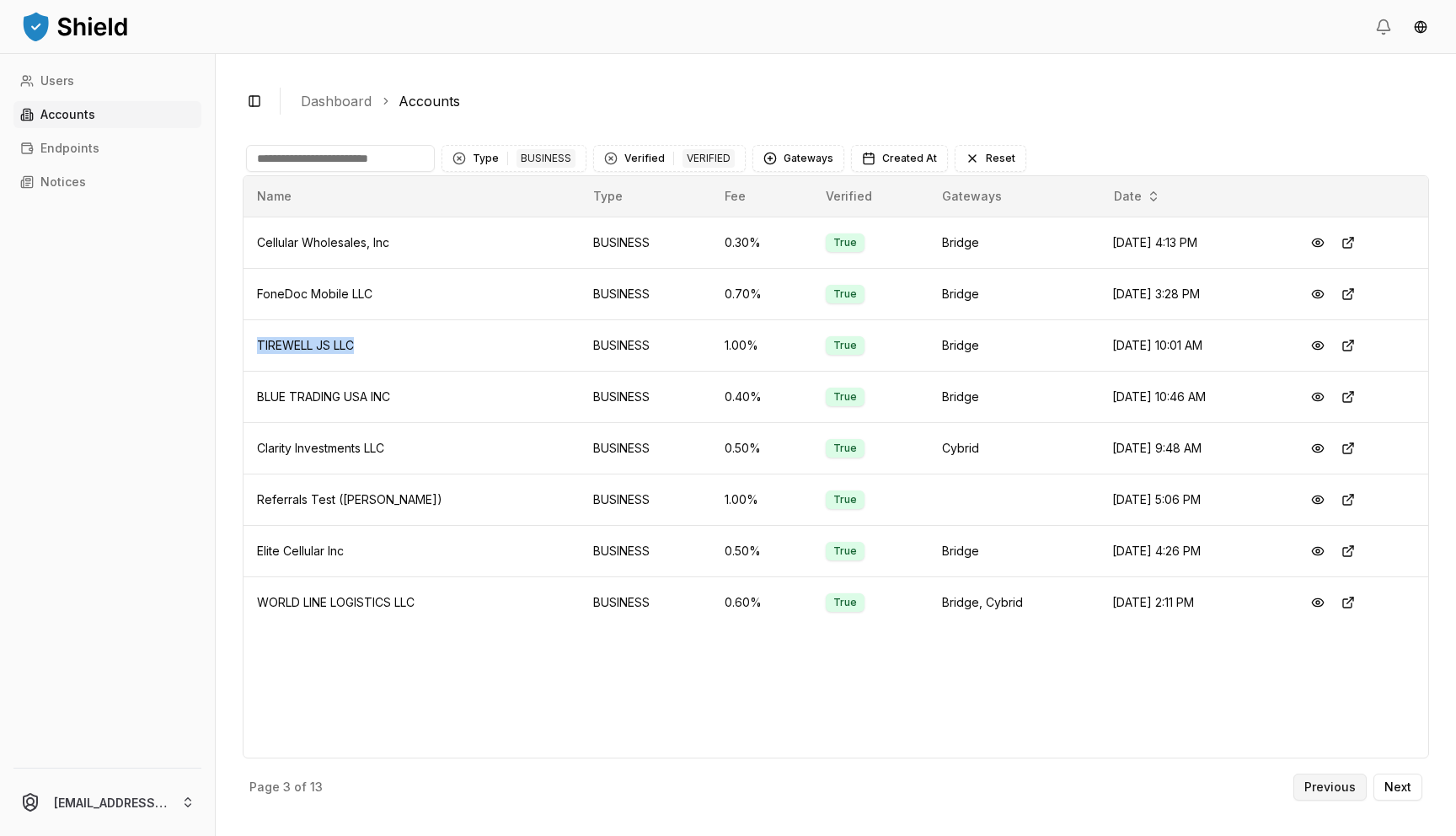
click at [1314, 786] on p "Previous" at bounding box center [1330, 788] width 51 height 12
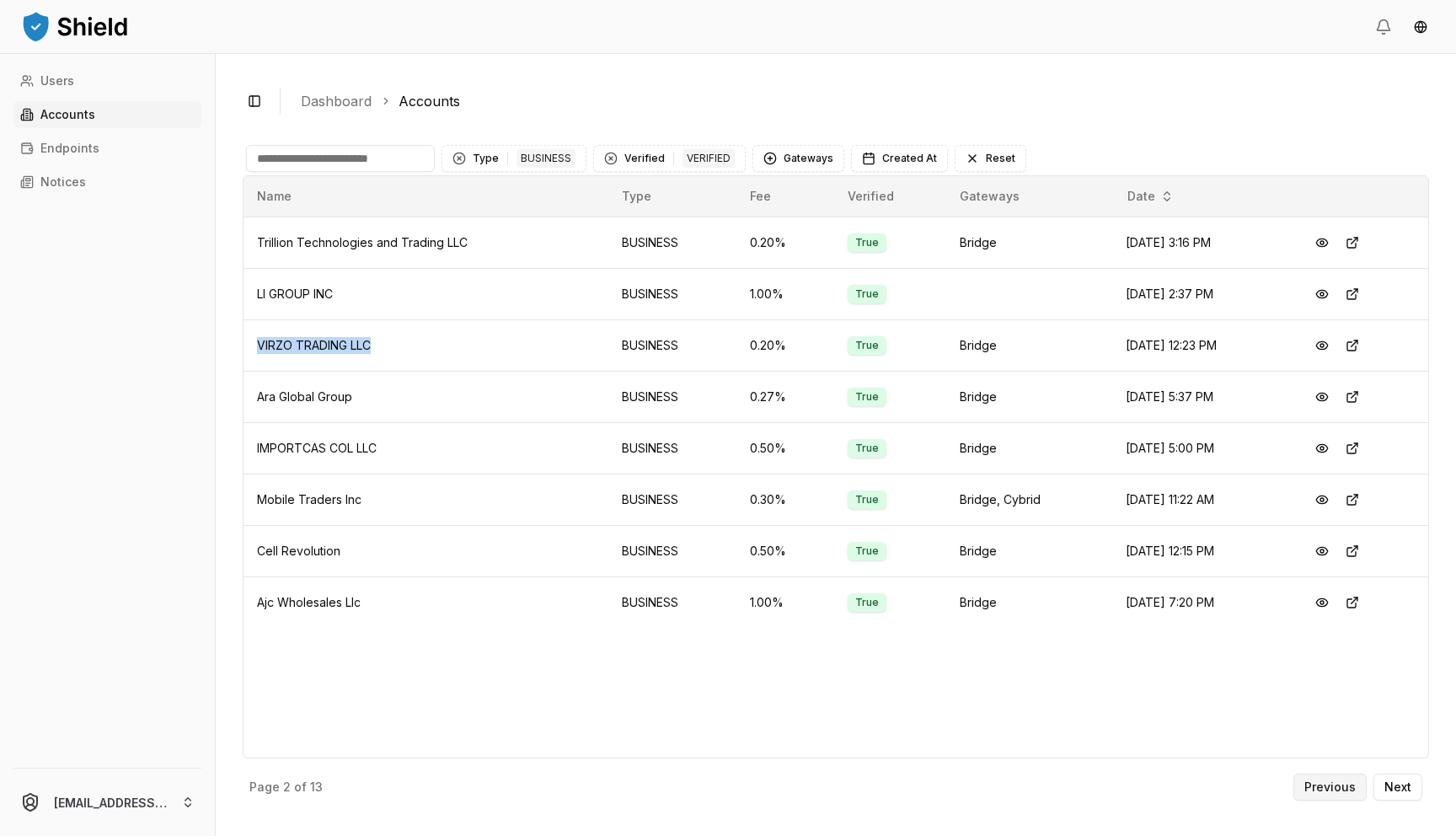
click at [1314, 786] on p "Previous" at bounding box center [1330, 788] width 51 height 12
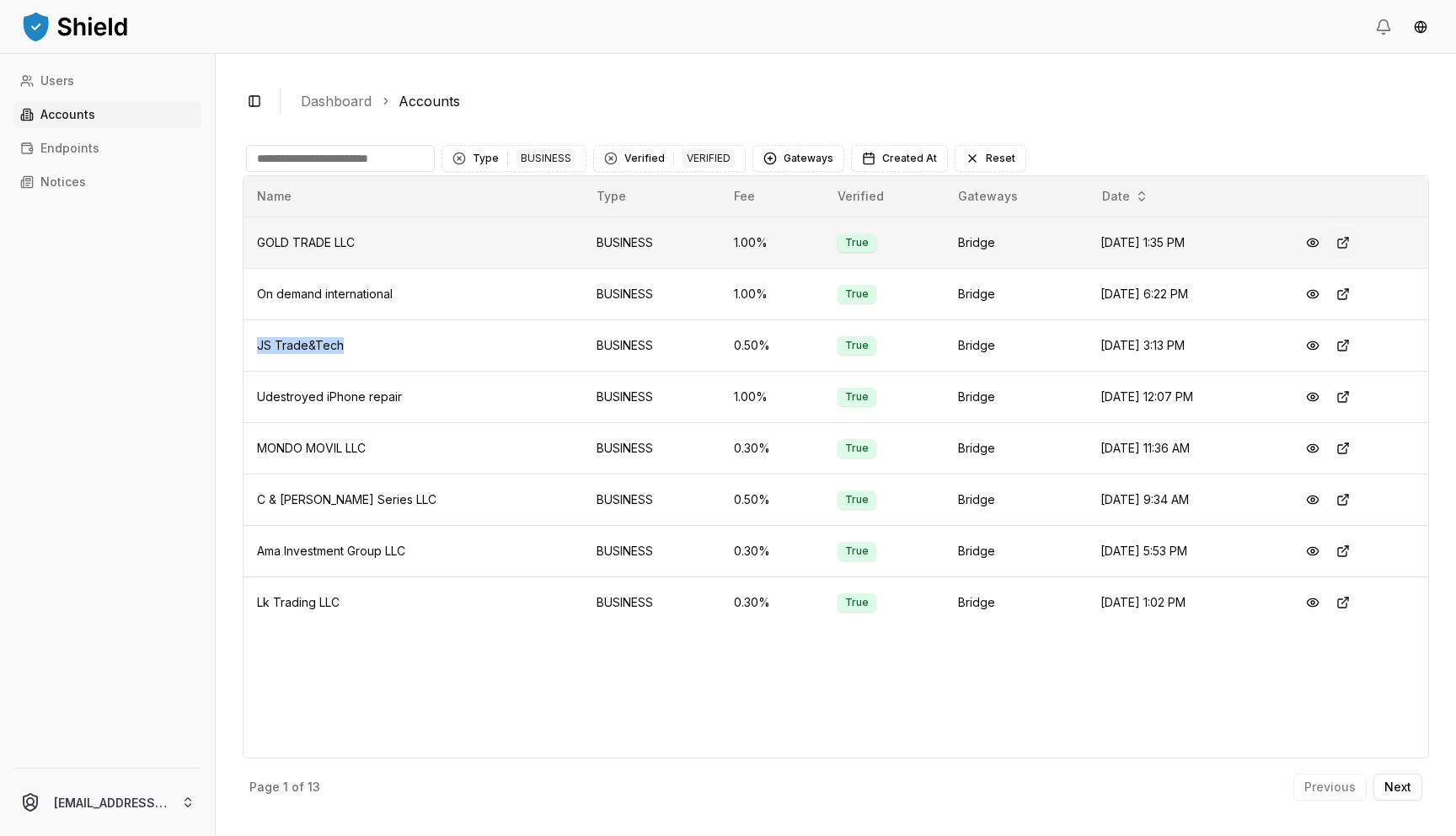
click at [1346, 242] on button at bounding box center [1343, 243] width 30 height 30
